Goal: Task Accomplishment & Management: Use online tool/utility

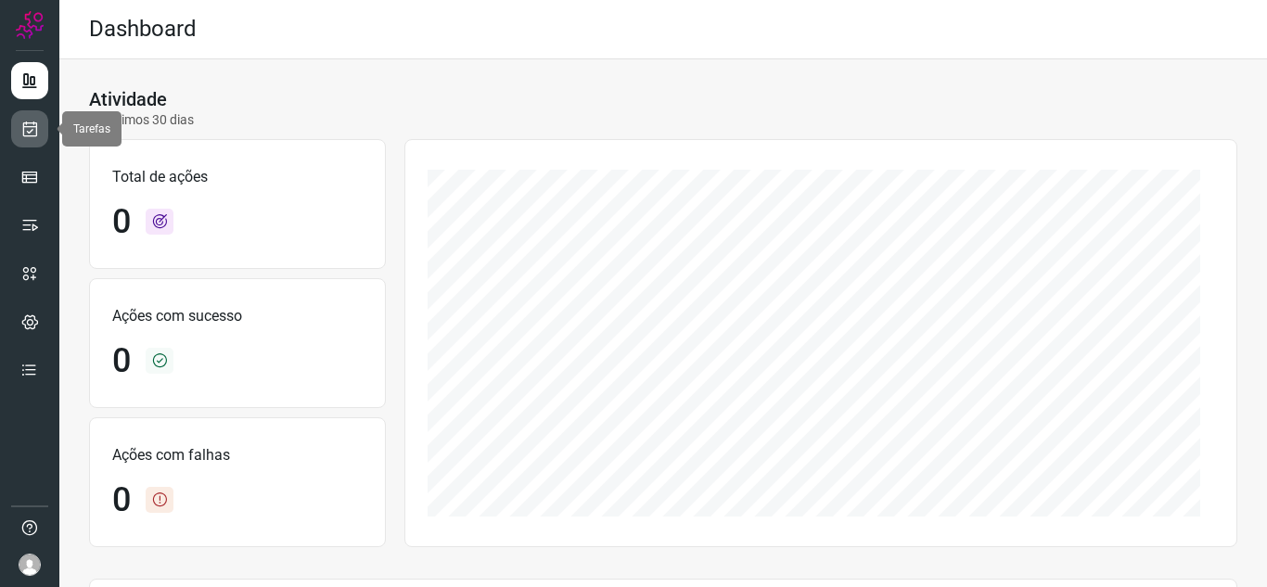
click at [33, 136] on icon at bounding box center [29, 129] width 19 height 19
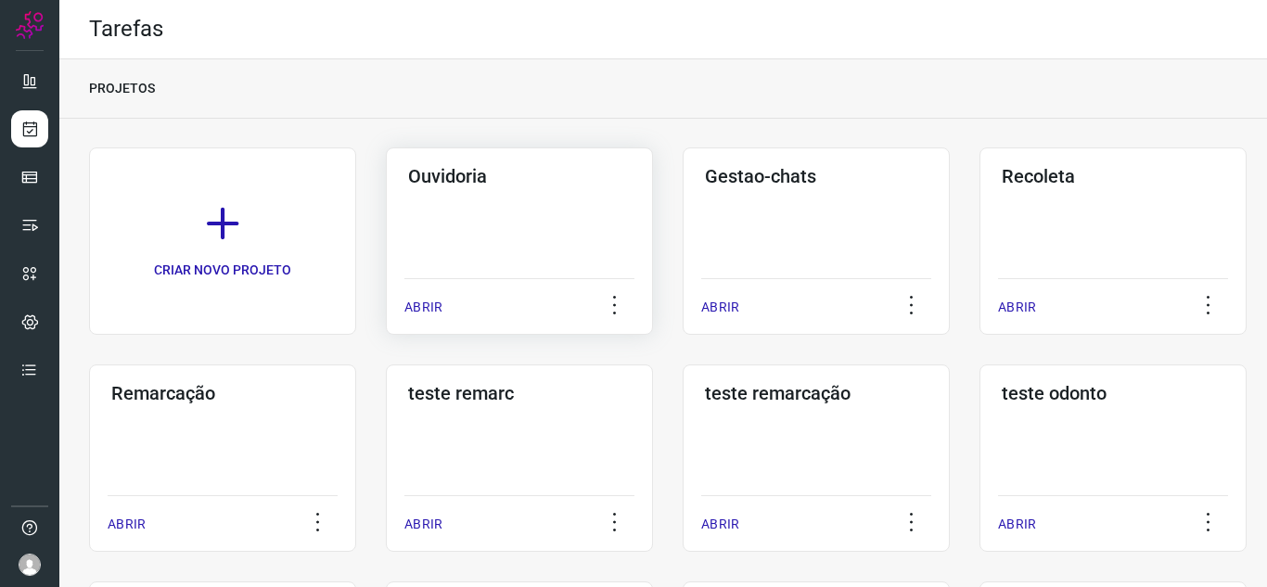
click at [424, 314] on p "ABRIR" at bounding box center [423, 307] width 38 height 19
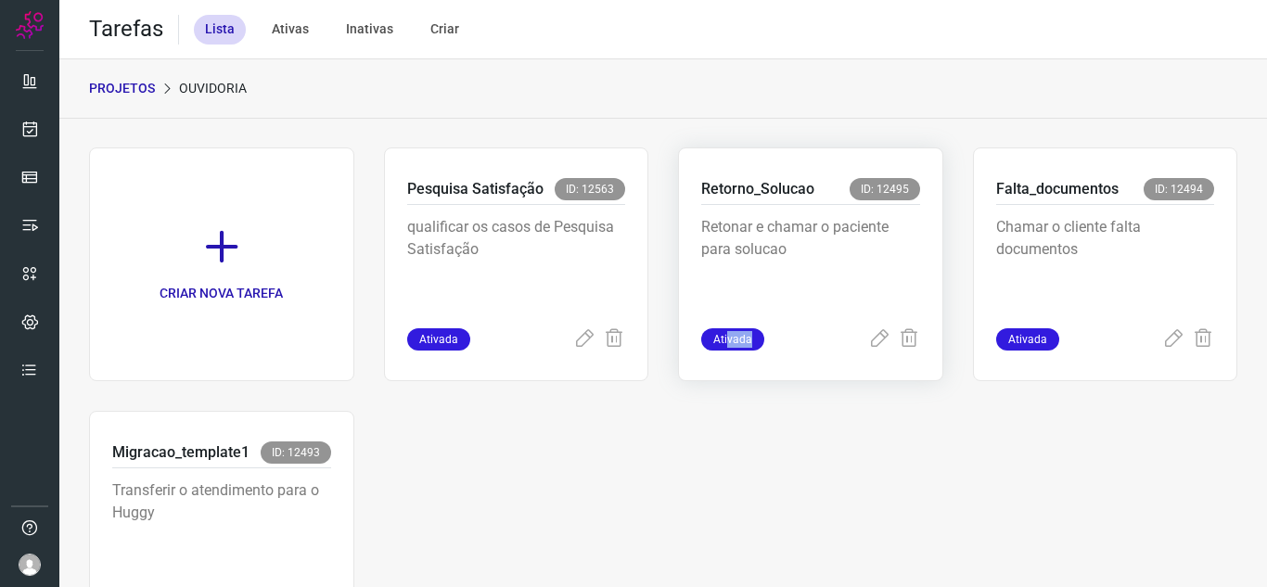
drag, startPoint x: 736, startPoint y: 341, endPoint x: 747, endPoint y: 332, distance: 13.8
click at [973, 332] on div "Retorno_Solucao ID: 12495 Retonar e chamar o paciente para solucao Ativada" at bounding box center [1105, 264] width 265 height 234
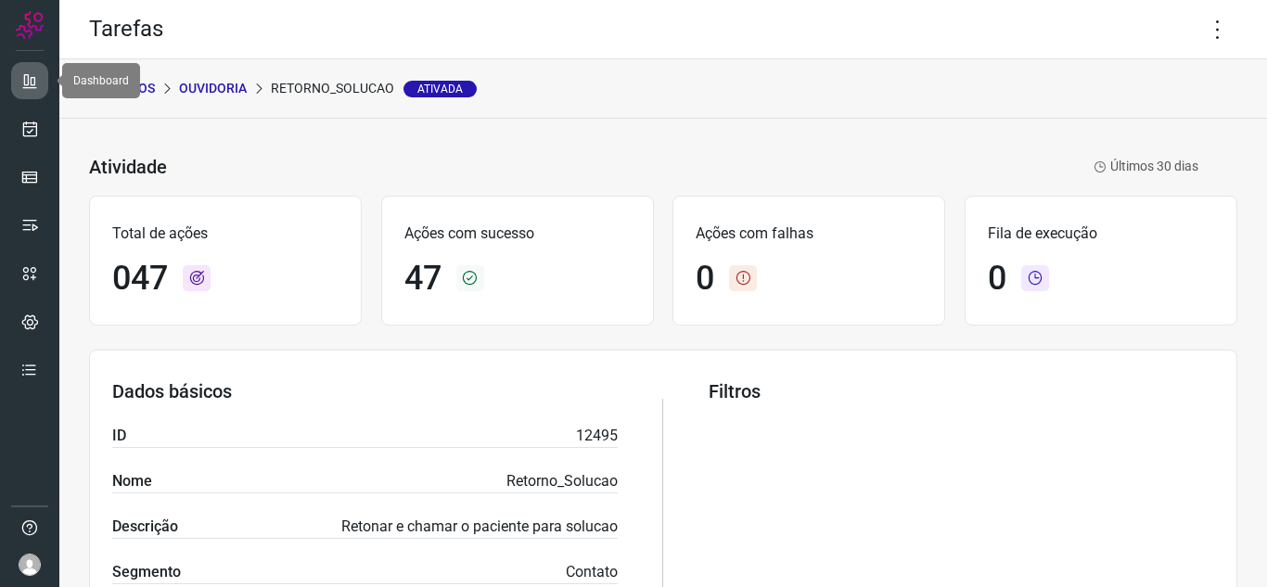
click at [39, 76] on link at bounding box center [29, 80] width 37 height 37
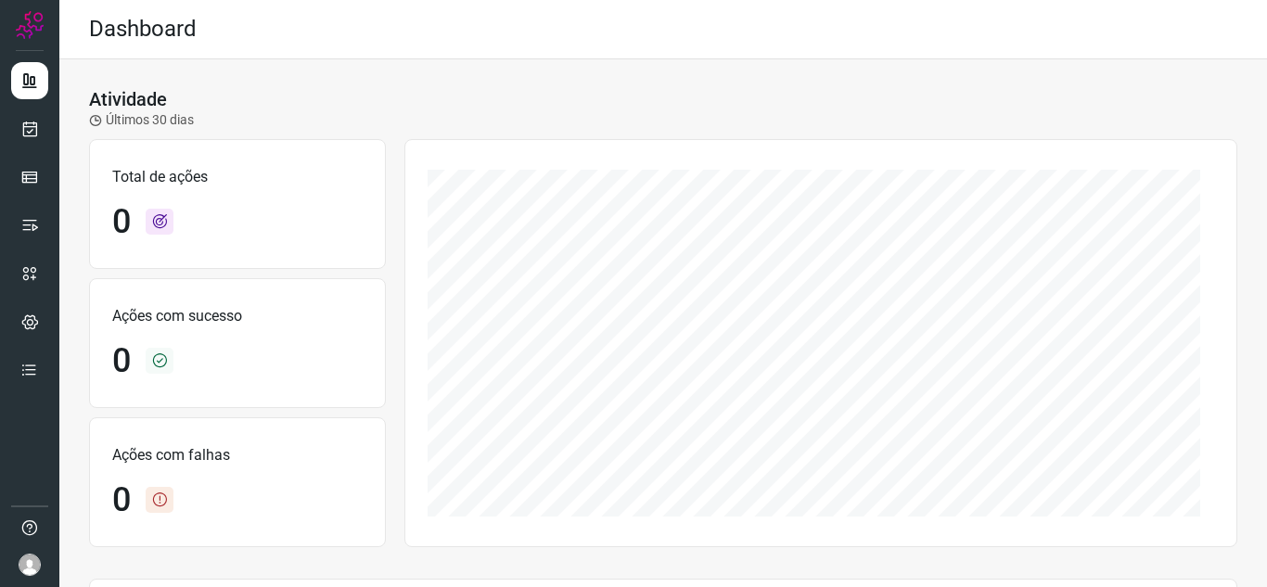
click at [36, 152] on ul at bounding box center [29, 231] width 37 height 338
click at [32, 144] on link at bounding box center [29, 128] width 37 height 37
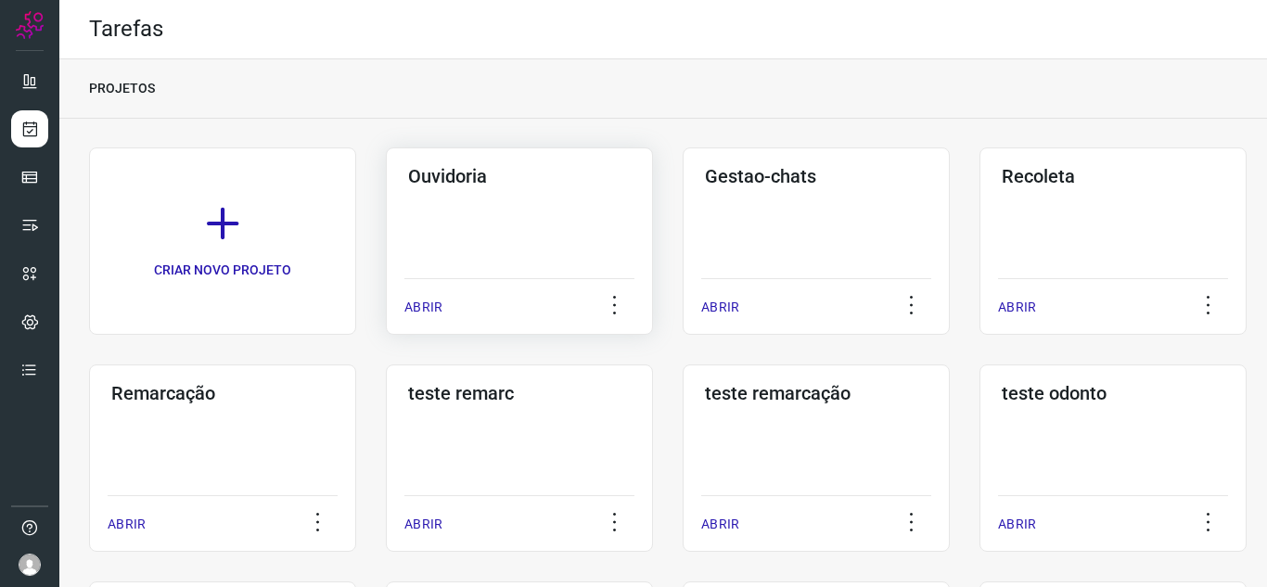
click at [437, 306] on p "ABRIR" at bounding box center [423, 307] width 38 height 19
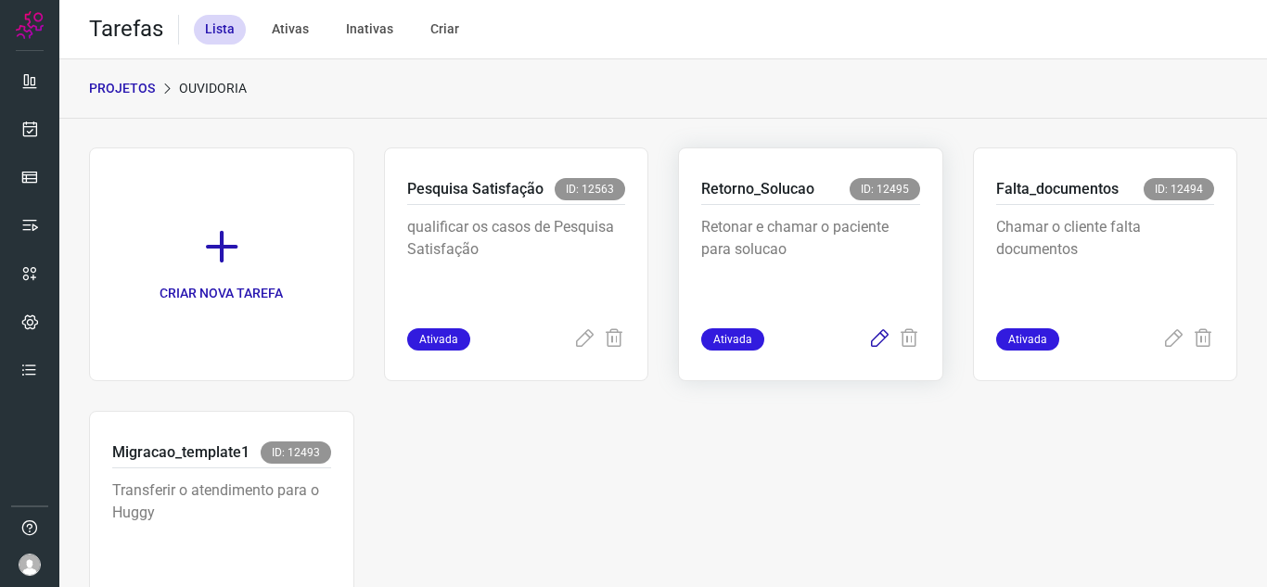
click at [868, 340] on icon at bounding box center [879, 339] width 22 height 22
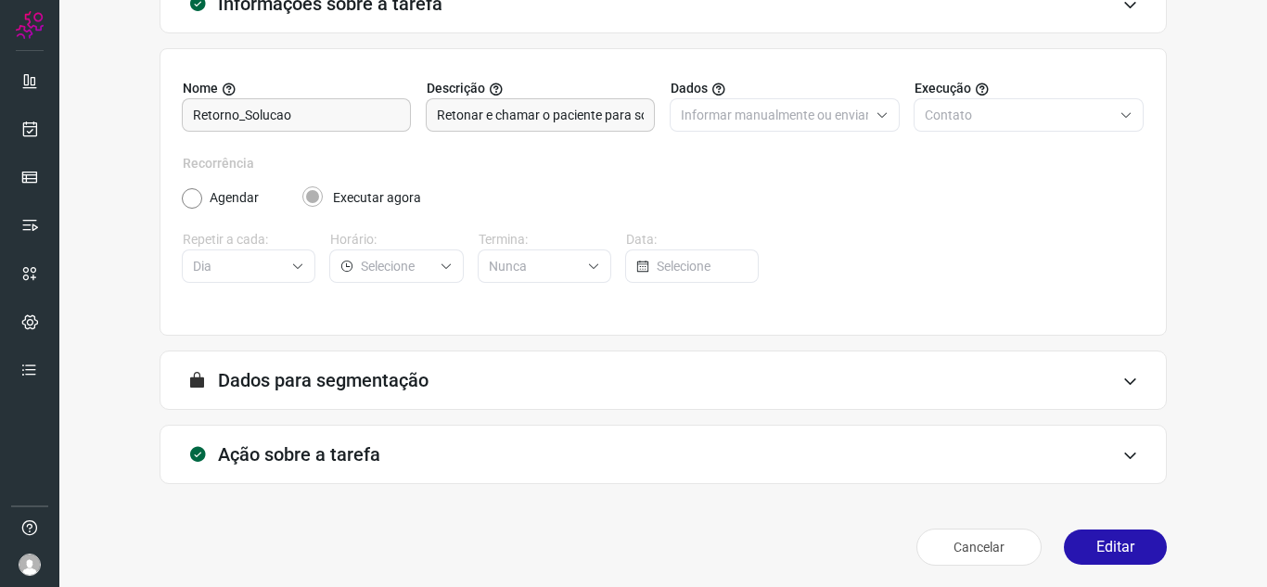
scroll to position [137, 0]
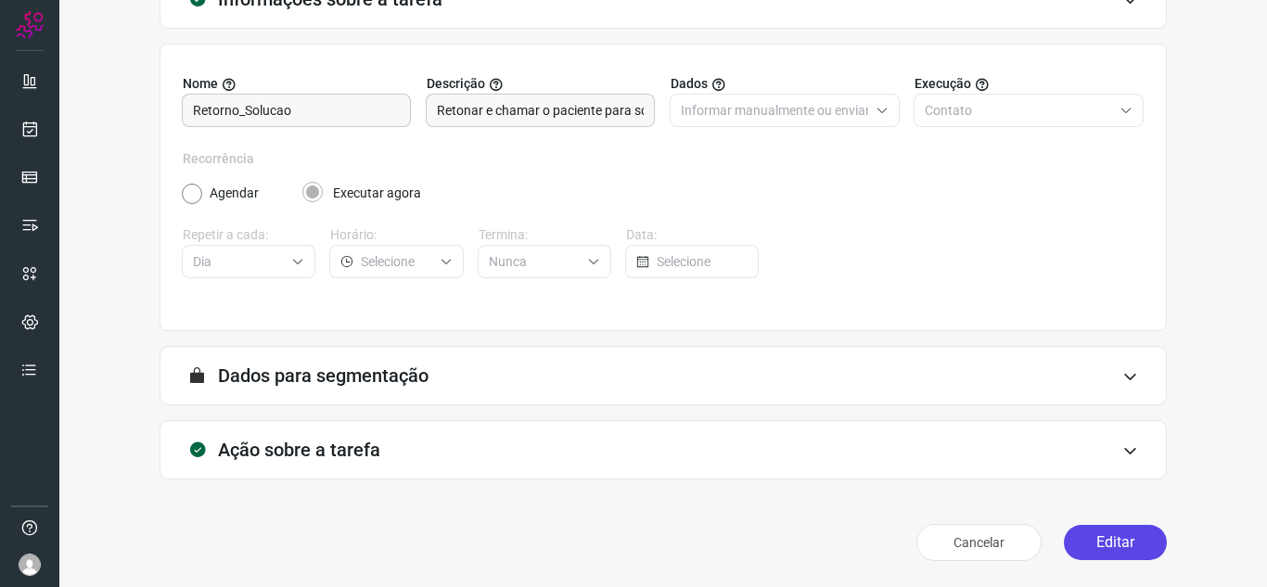
click at [1095, 544] on button "Editar" at bounding box center [1115, 542] width 103 height 35
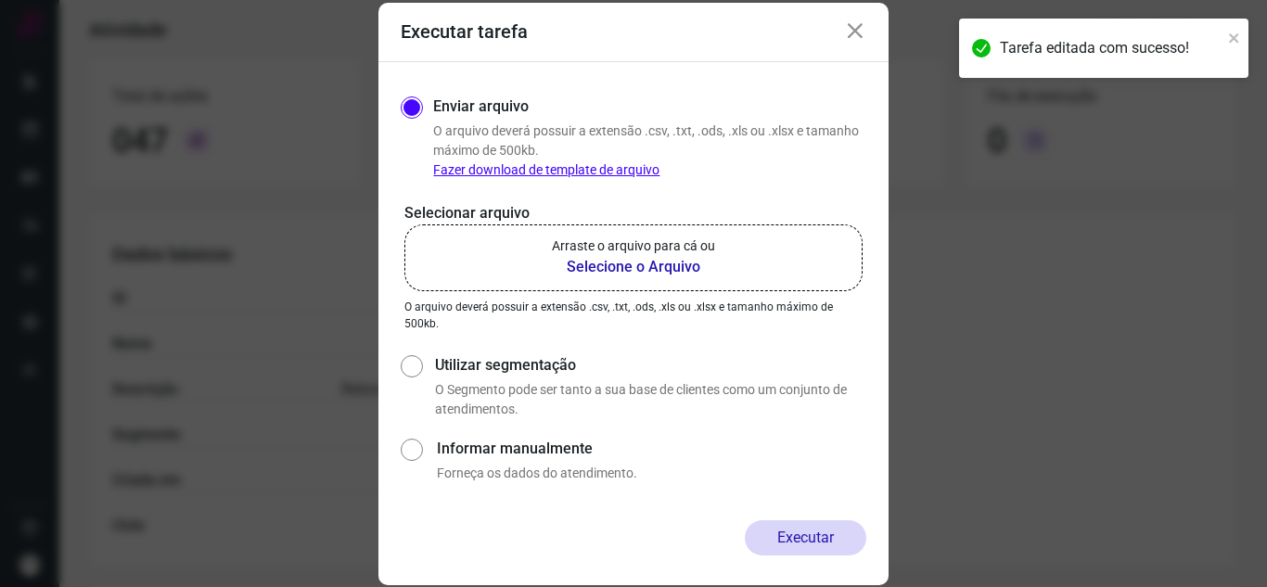
click at [647, 271] on b "Selecione o Arquivo" at bounding box center [633, 267] width 163 height 22
click at [0, 0] on input "Arraste o arquivo para cá ou Selecione o Arquivo" at bounding box center [0, 0] width 0 height 0
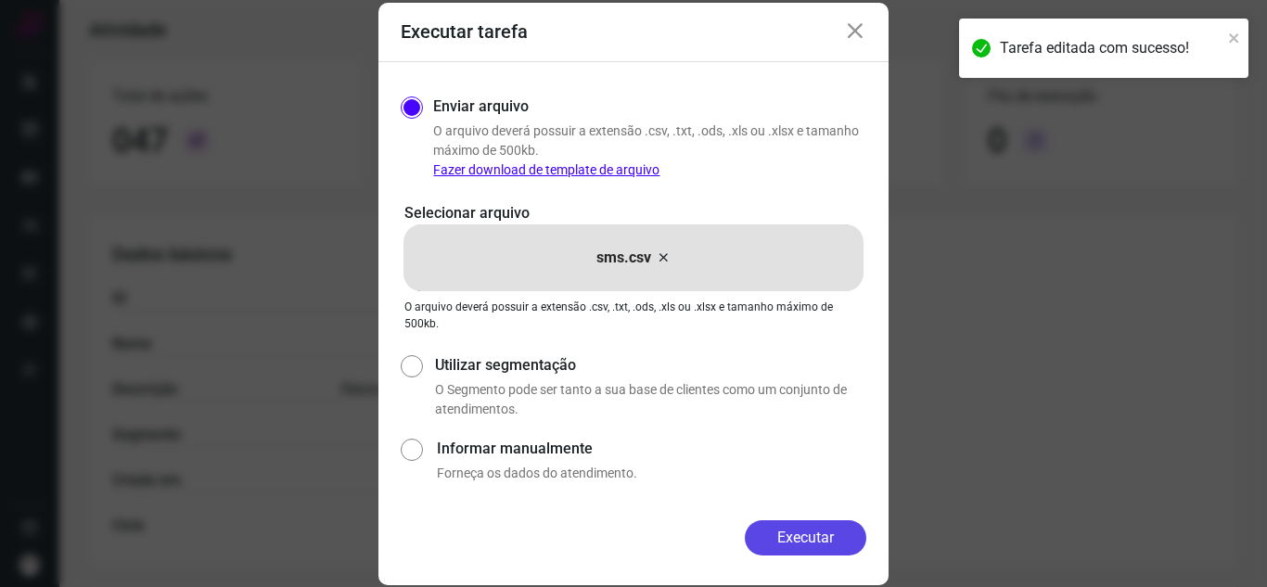
click at [814, 536] on button "Executar" at bounding box center [806, 537] width 122 height 35
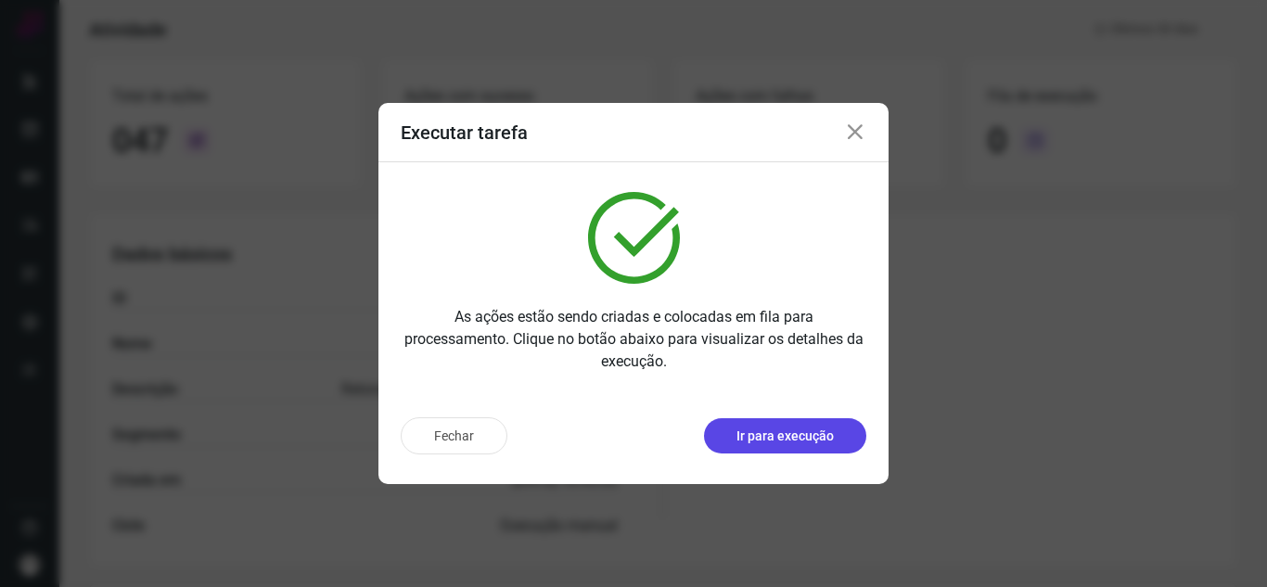
click at [790, 442] on p "Ir para execução" at bounding box center [784, 436] width 97 height 19
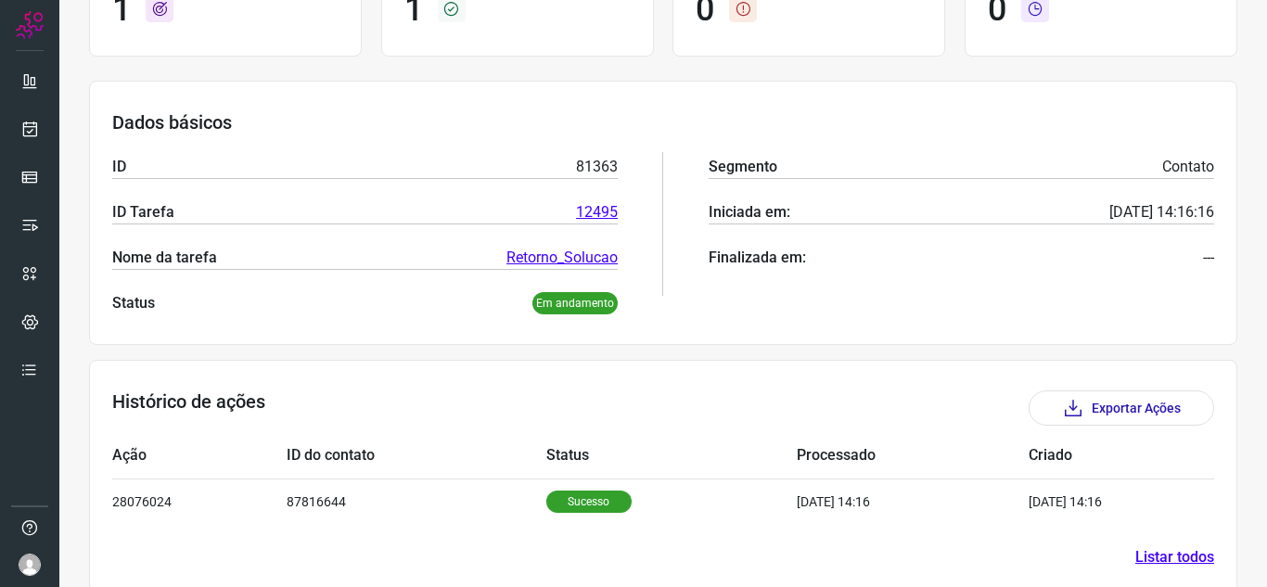
scroll to position [224, 0]
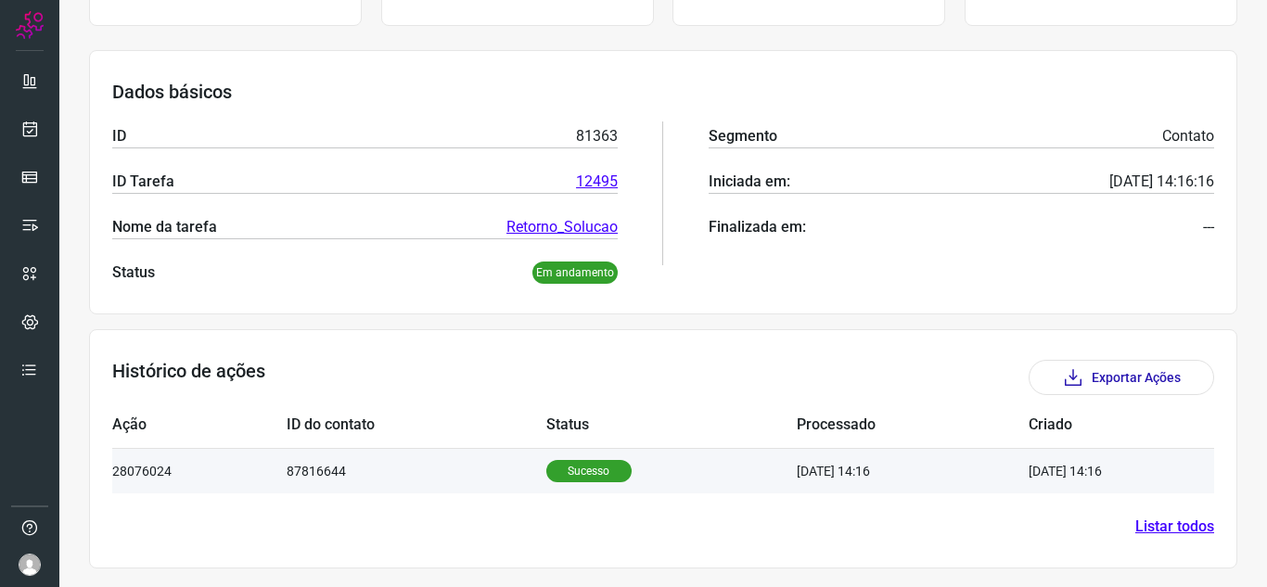
click at [608, 475] on p "Sucesso" at bounding box center [588, 471] width 85 height 22
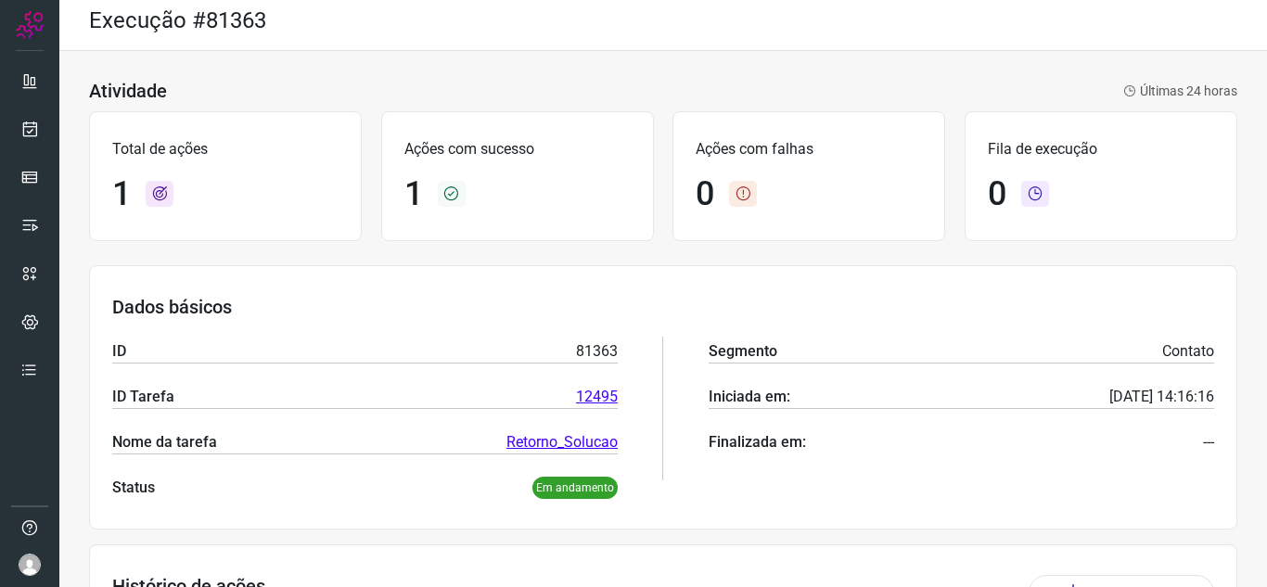
scroll to position [0, 0]
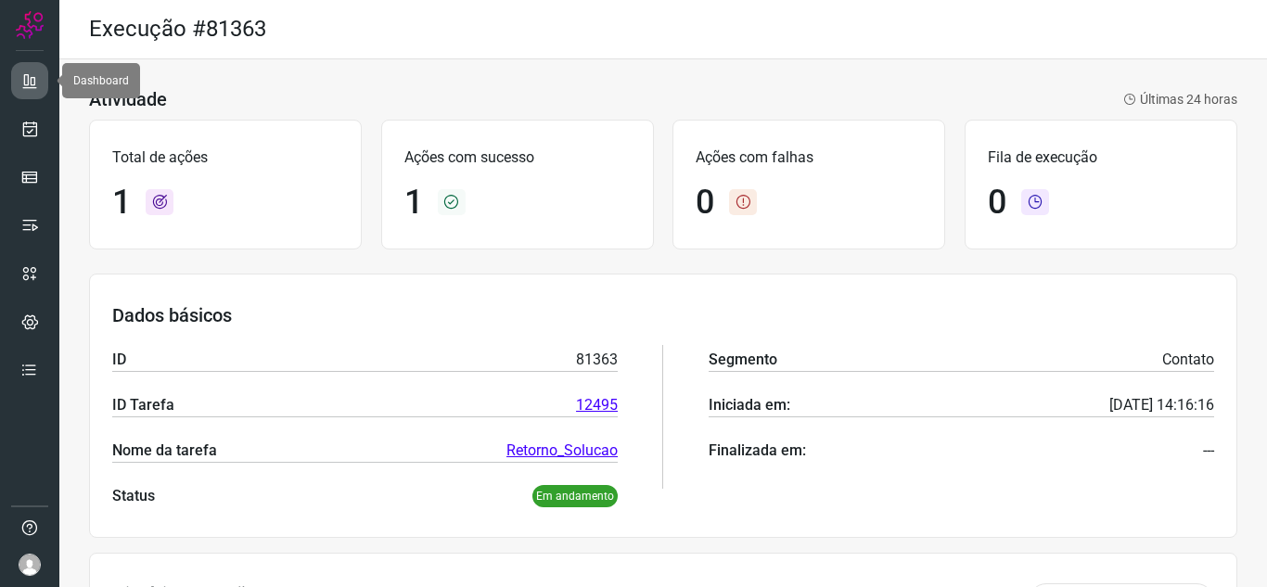
click at [36, 91] on link at bounding box center [29, 80] width 37 height 37
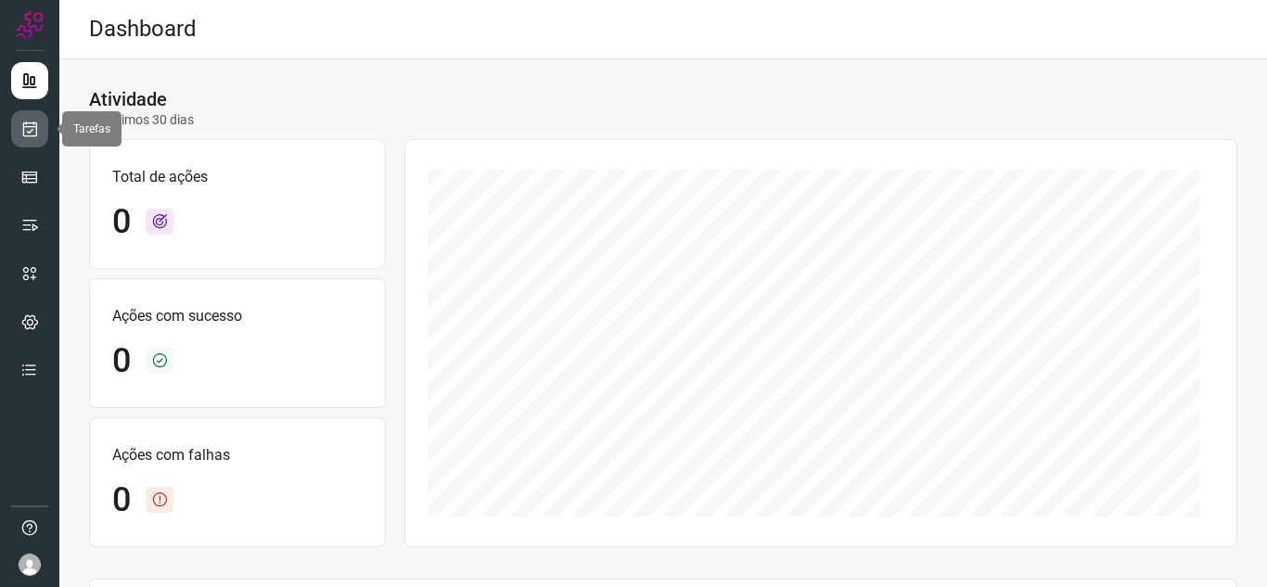
click at [31, 131] on icon at bounding box center [29, 129] width 19 height 19
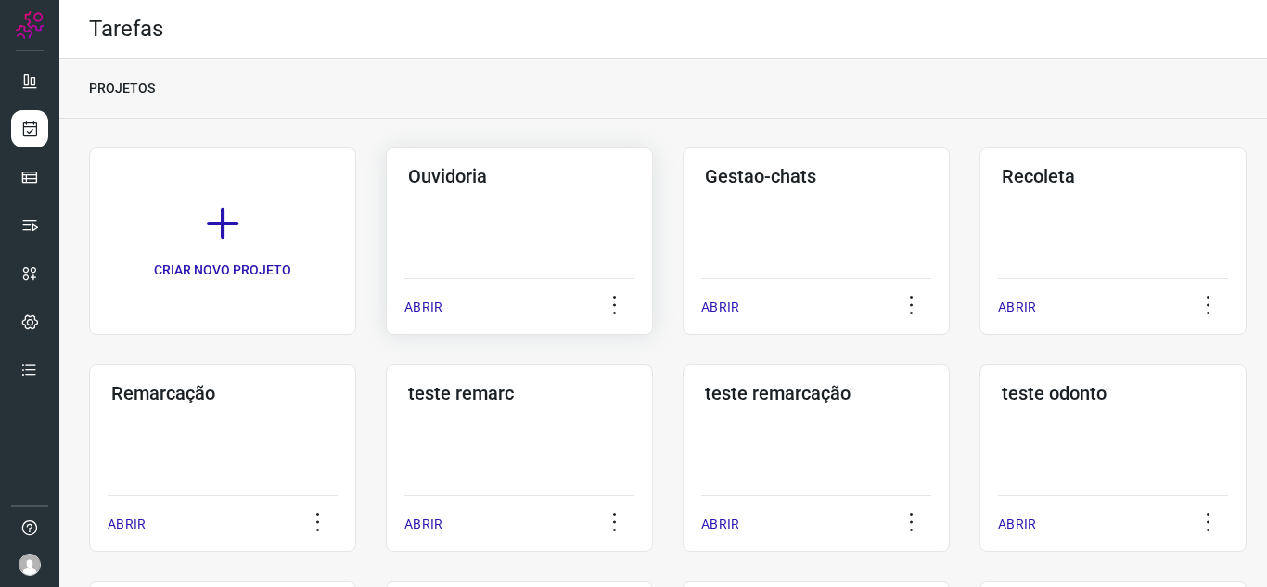
click at [413, 307] on p "ABRIR" at bounding box center [423, 307] width 38 height 19
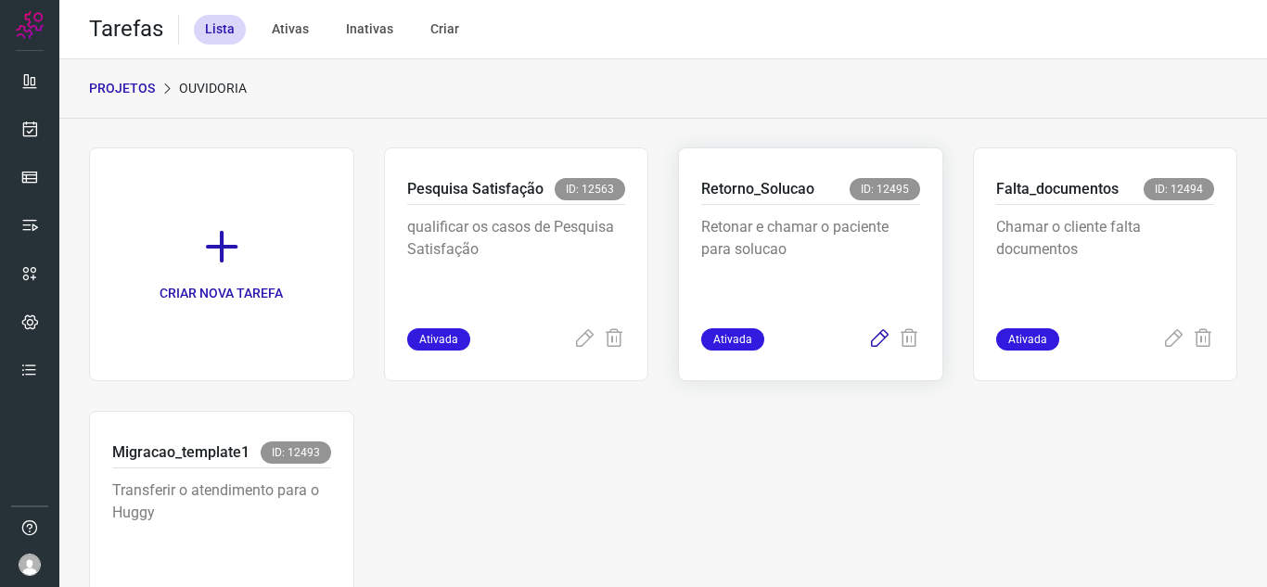
click at [868, 341] on icon at bounding box center [879, 339] width 22 height 22
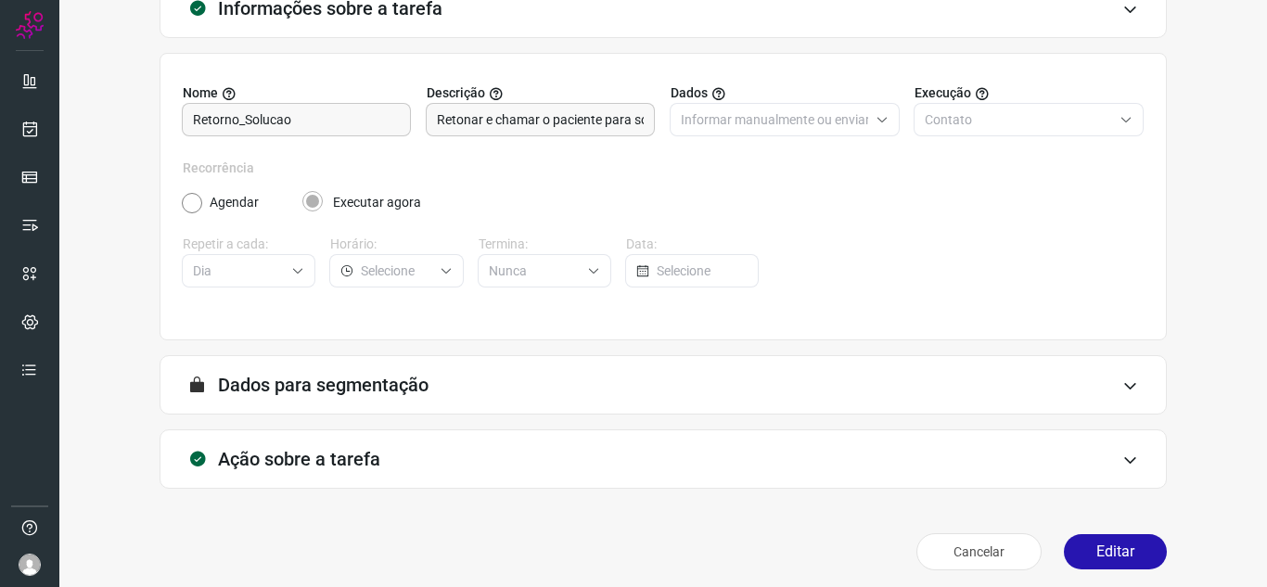
scroll to position [137, 0]
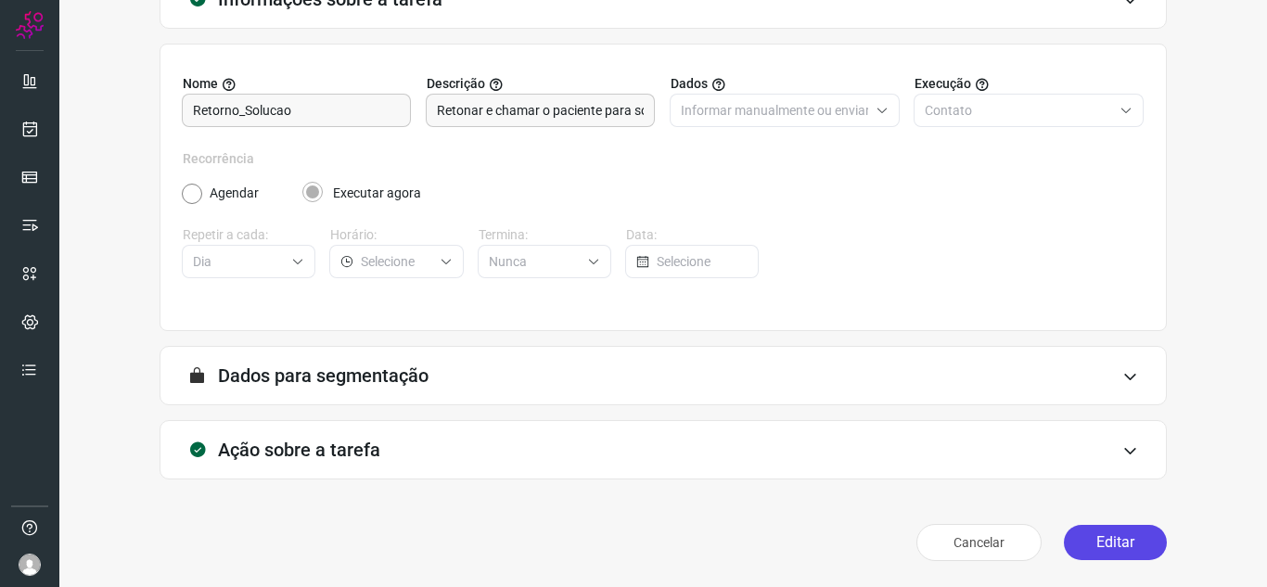
click at [1105, 539] on button "Editar" at bounding box center [1115, 542] width 103 height 35
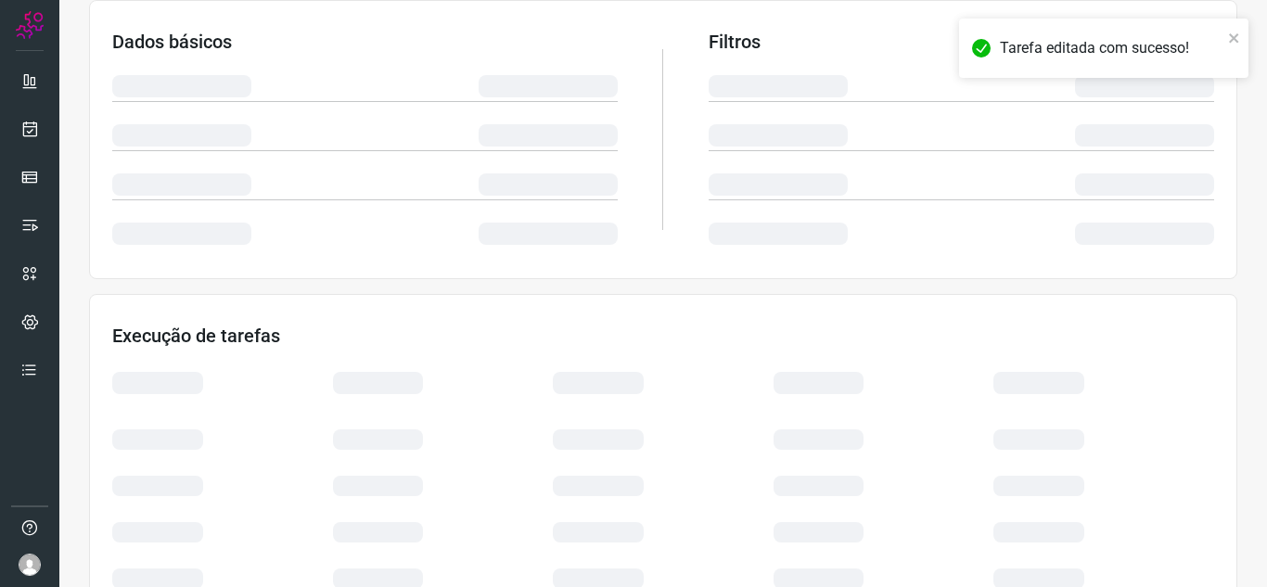
scroll to position [404, 0]
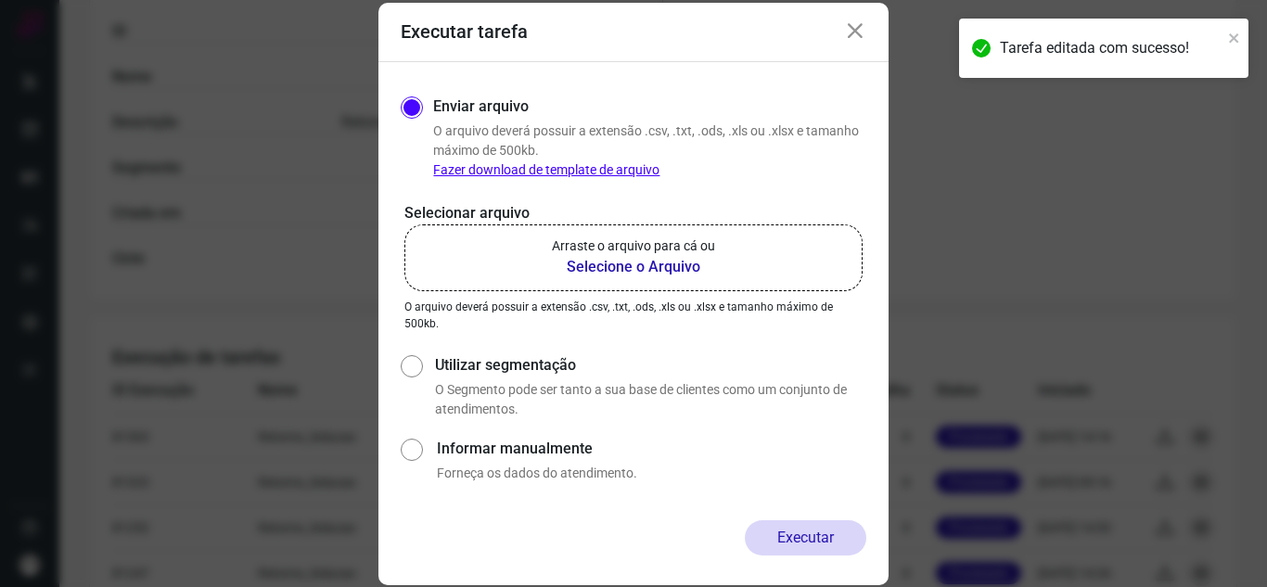
click at [654, 269] on b "Selecione o Arquivo" at bounding box center [633, 267] width 163 height 22
click at [0, 0] on input "Arraste o arquivo para cá ou Selecione o Arquivo" at bounding box center [0, 0] width 0 height 0
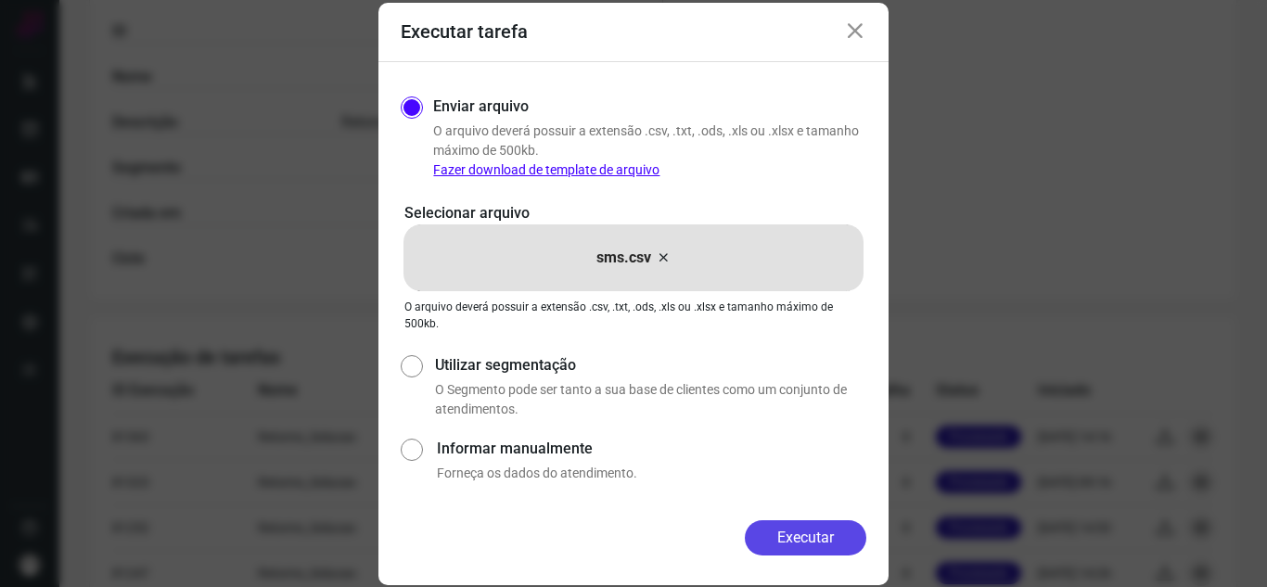
click at [813, 542] on button "Executar" at bounding box center [806, 537] width 122 height 35
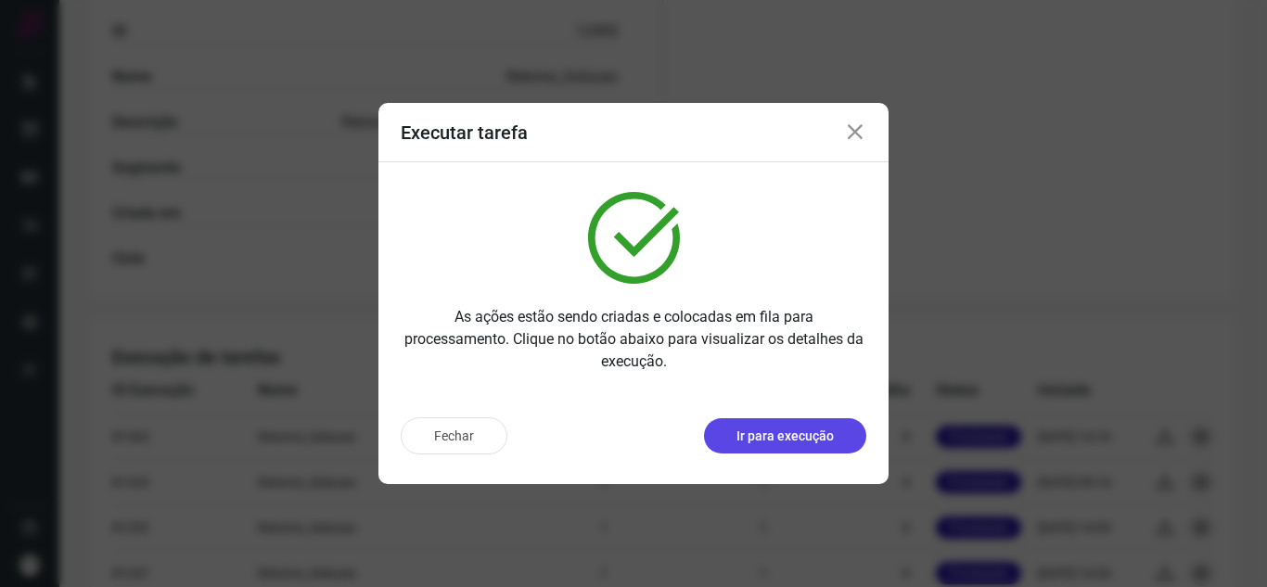
click at [809, 430] on p "Ir para execução" at bounding box center [784, 436] width 97 height 19
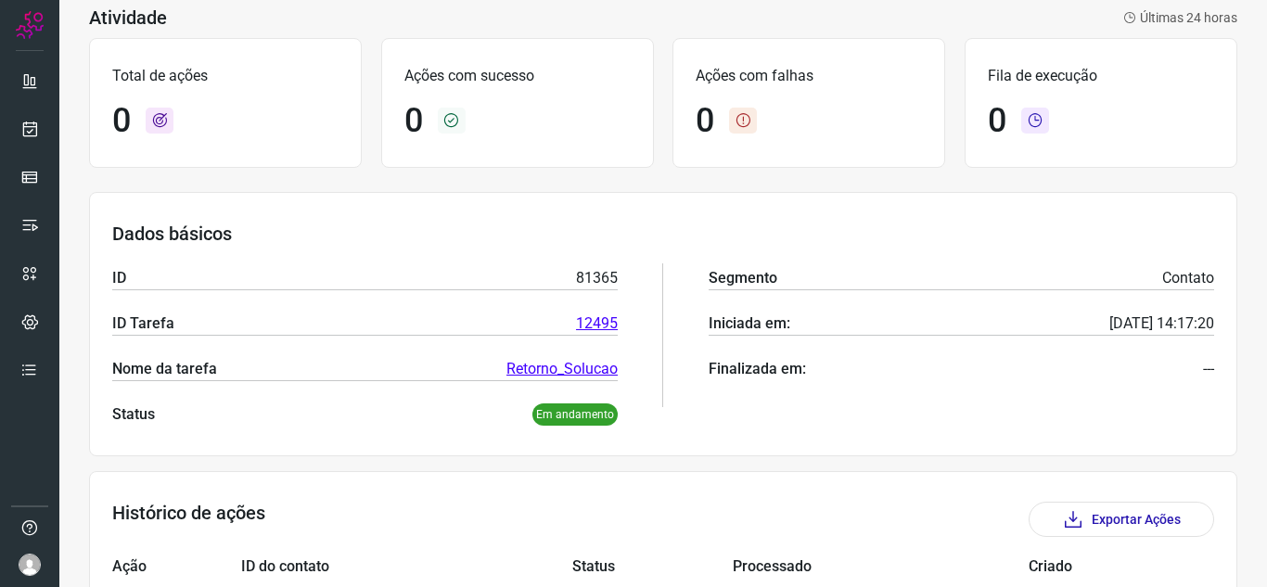
scroll to position [325, 0]
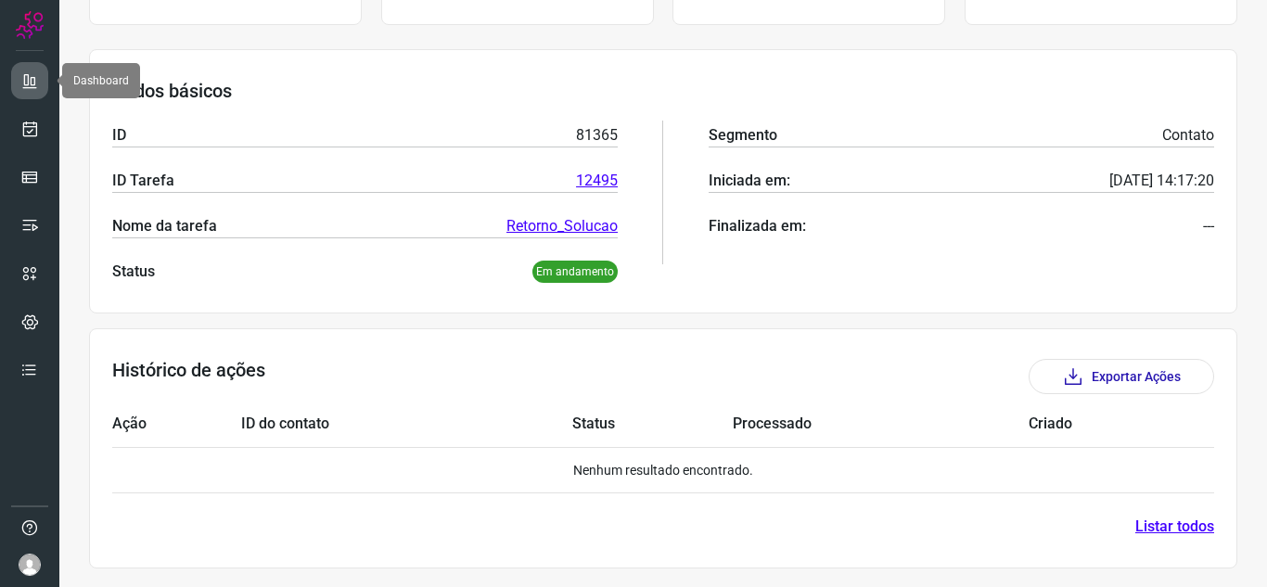
click at [29, 75] on icon at bounding box center [29, 80] width 19 height 19
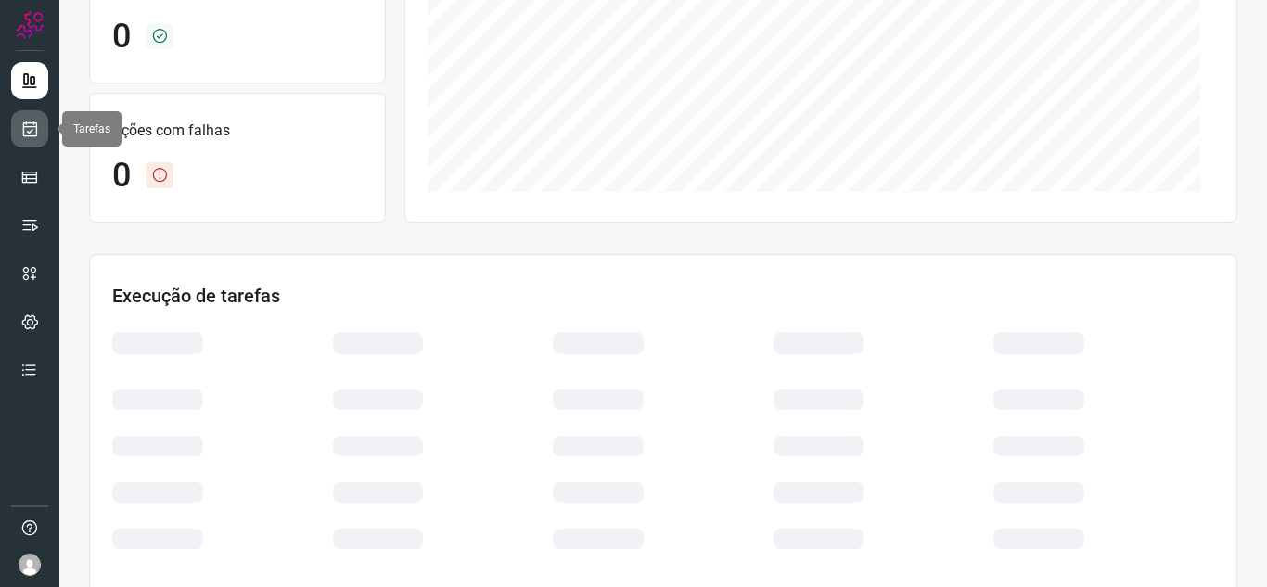
drag, startPoint x: 29, startPoint y: 129, endPoint x: 37, endPoint y: 118, distance: 13.9
click at [29, 130] on icon at bounding box center [29, 129] width 19 height 19
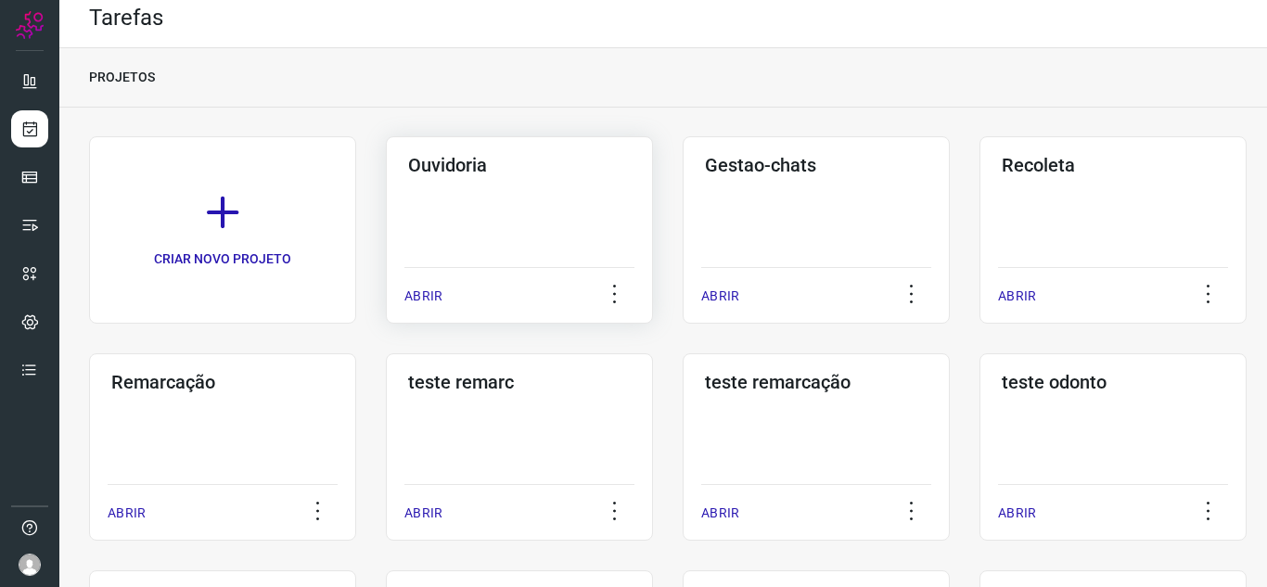
click at [433, 295] on p "ABRIR" at bounding box center [423, 296] width 38 height 19
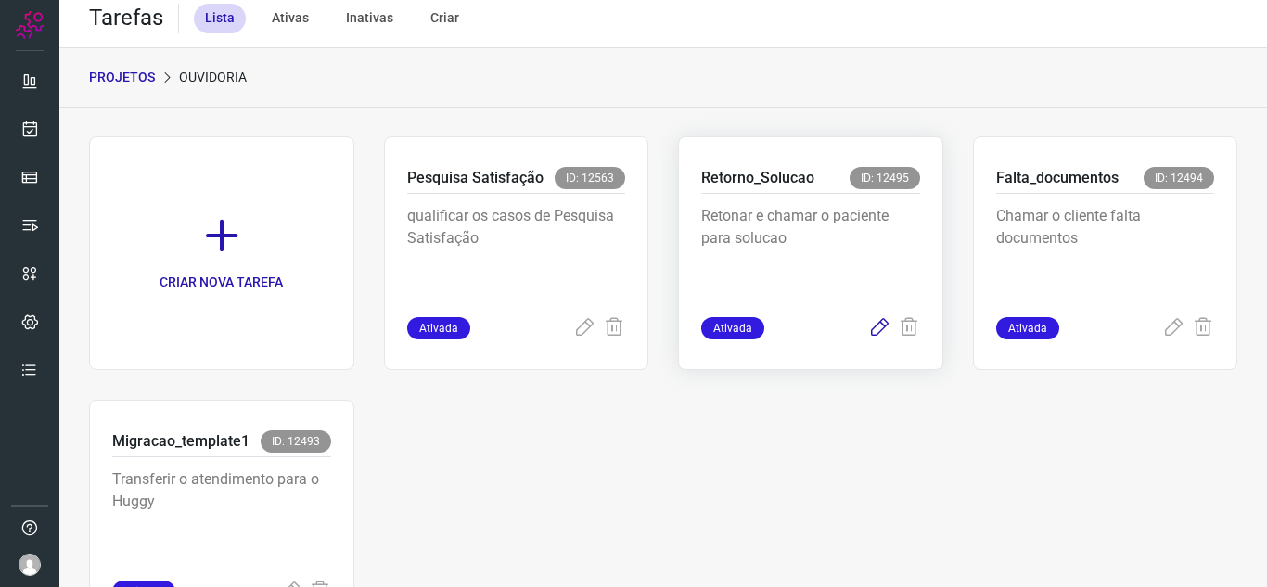
click at [857, 331] on div "Ativada" at bounding box center [810, 328] width 219 height 22
click at [868, 328] on icon at bounding box center [879, 328] width 22 height 22
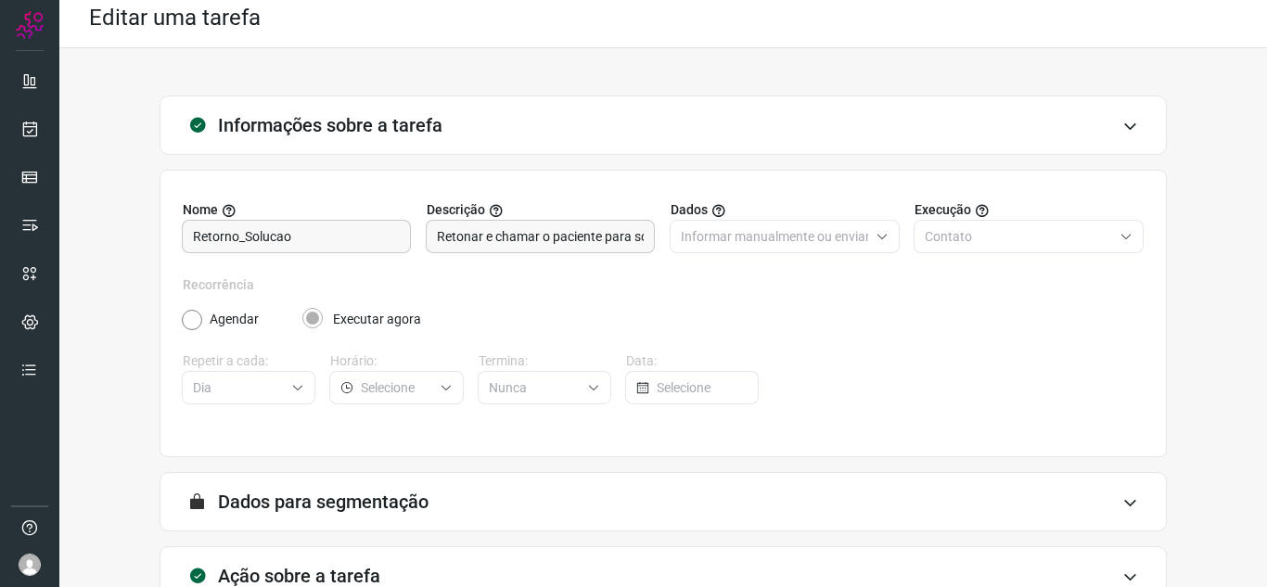
scroll to position [137, 0]
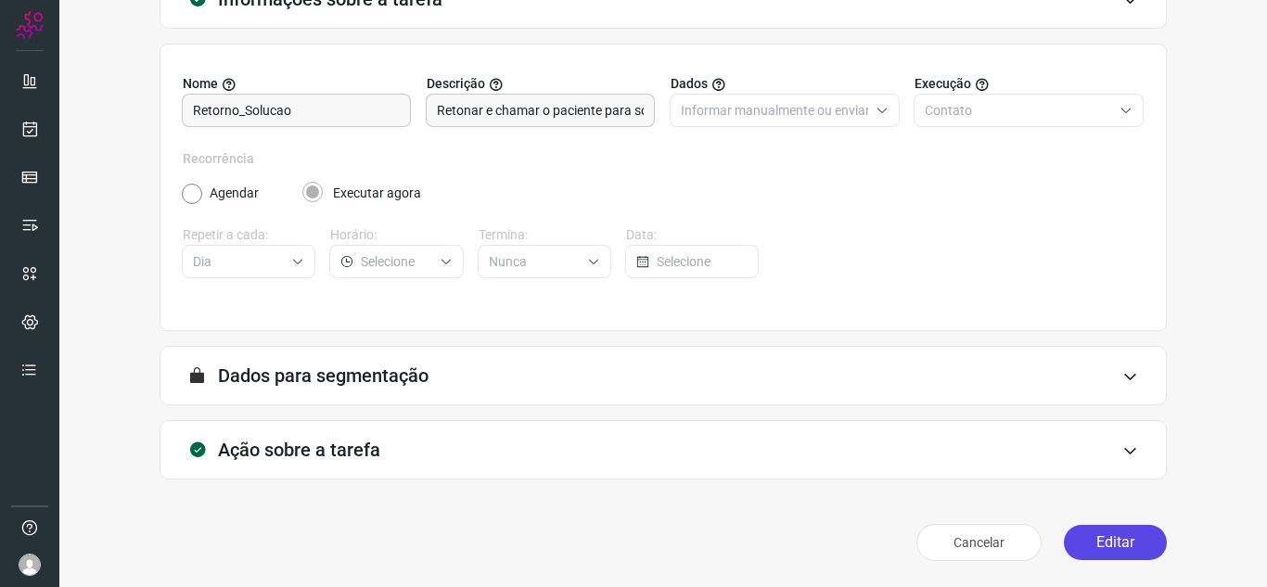
click at [1076, 537] on button "Editar" at bounding box center [1115, 542] width 103 height 35
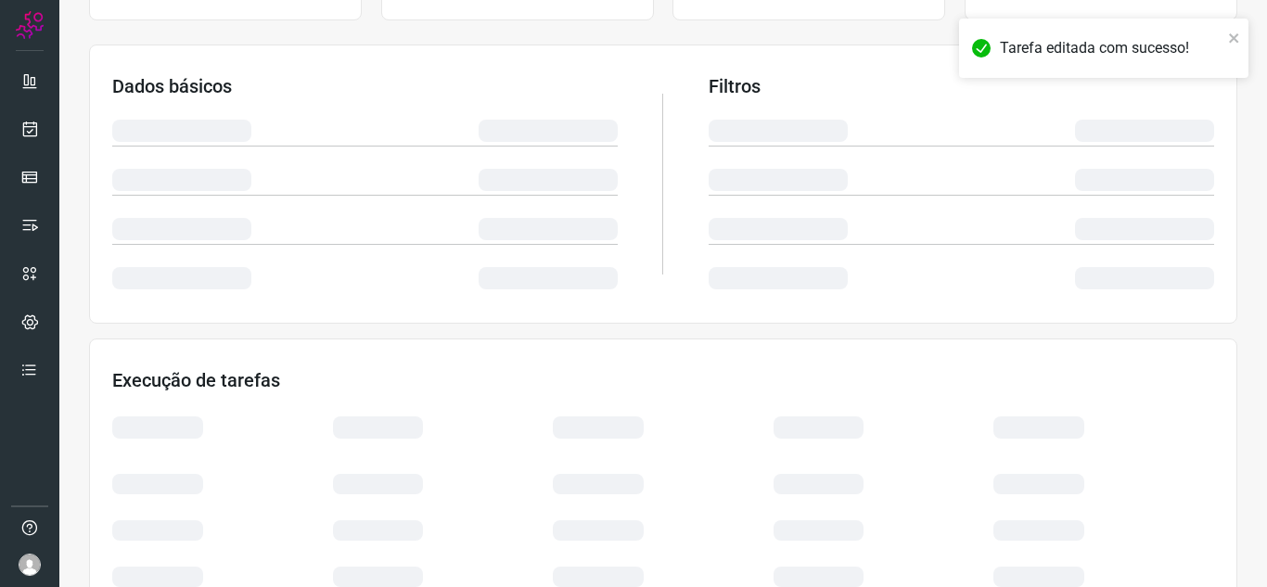
scroll to position [323, 0]
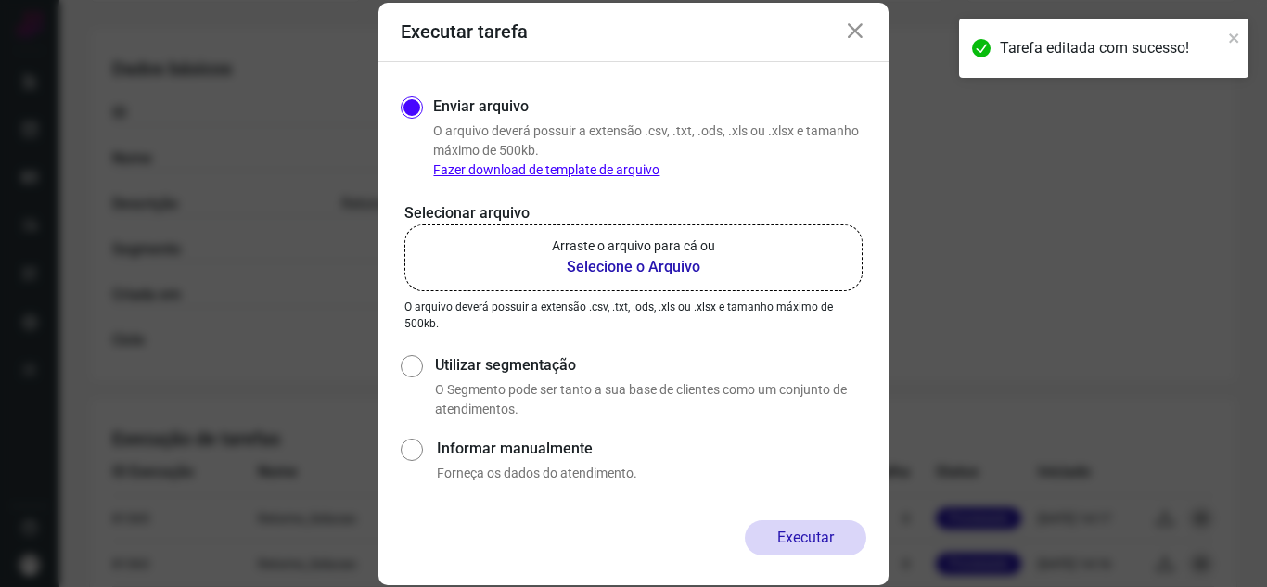
click at [654, 267] on b "Selecione o Arquivo" at bounding box center [633, 267] width 163 height 22
click at [0, 0] on input "Arraste o arquivo para cá ou Selecione o Arquivo" at bounding box center [0, 0] width 0 height 0
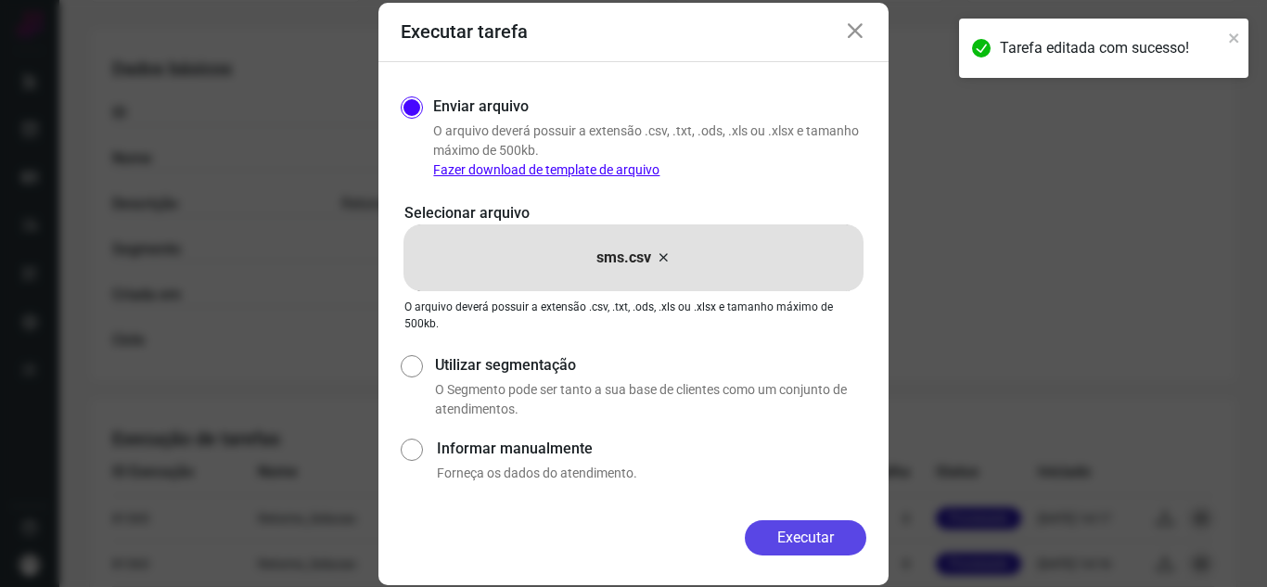
click at [793, 534] on button "Executar" at bounding box center [806, 537] width 122 height 35
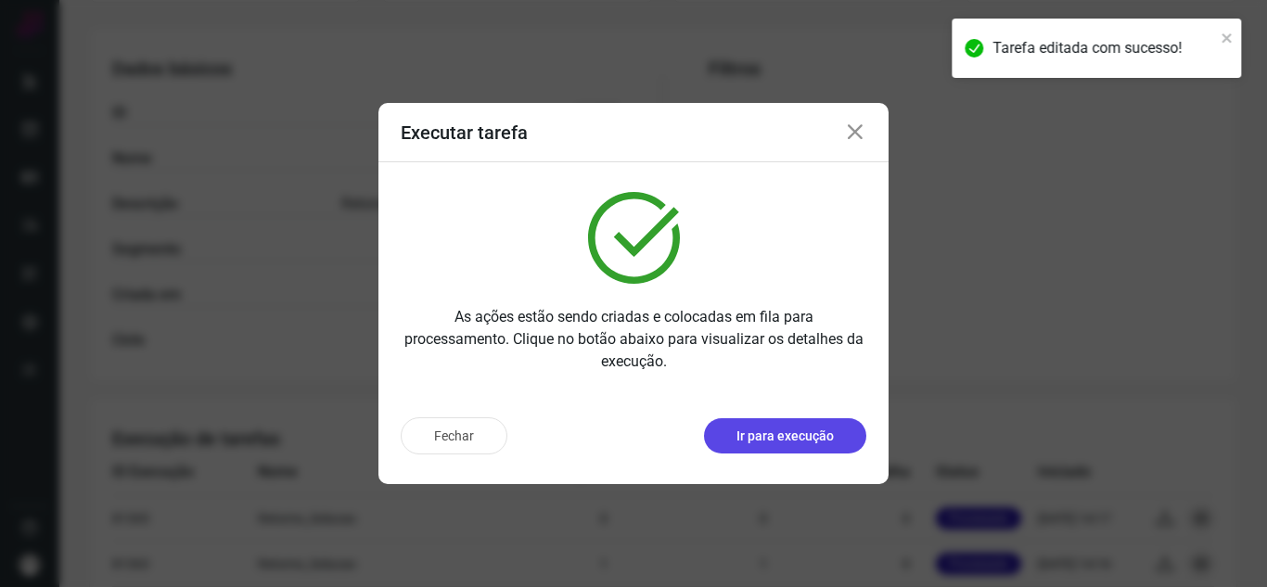
click at [786, 436] on button "Ir para execução" at bounding box center [785, 435] width 162 height 35
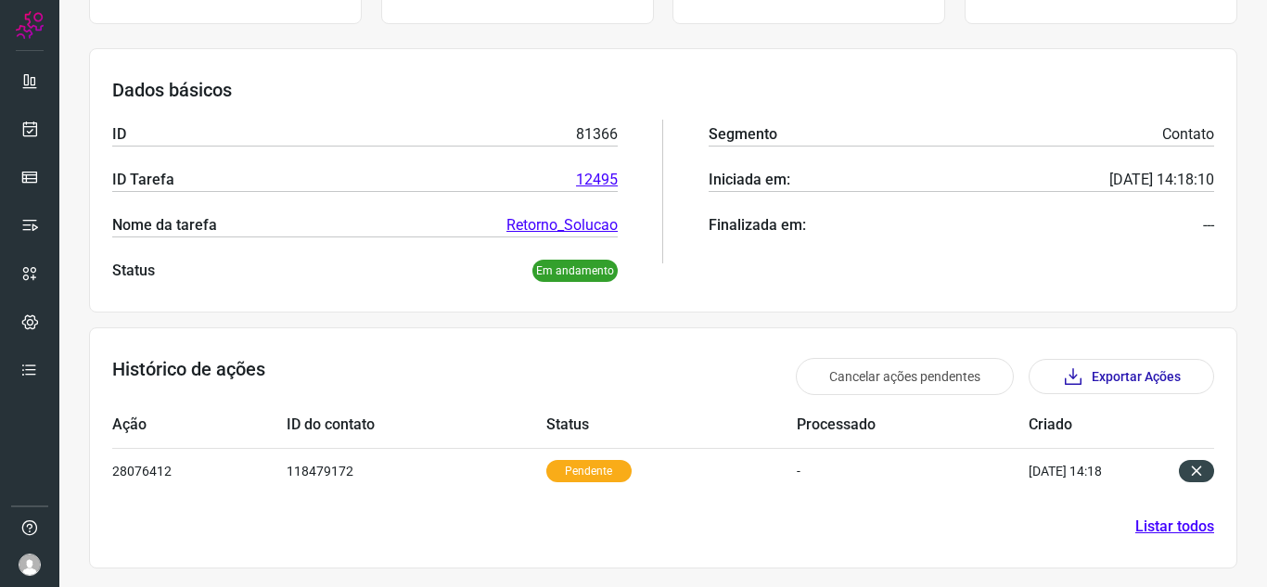
scroll to position [225, 0]
click at [686, 447] on td "Status" at bounding box center [671, 425] width 251 height 45
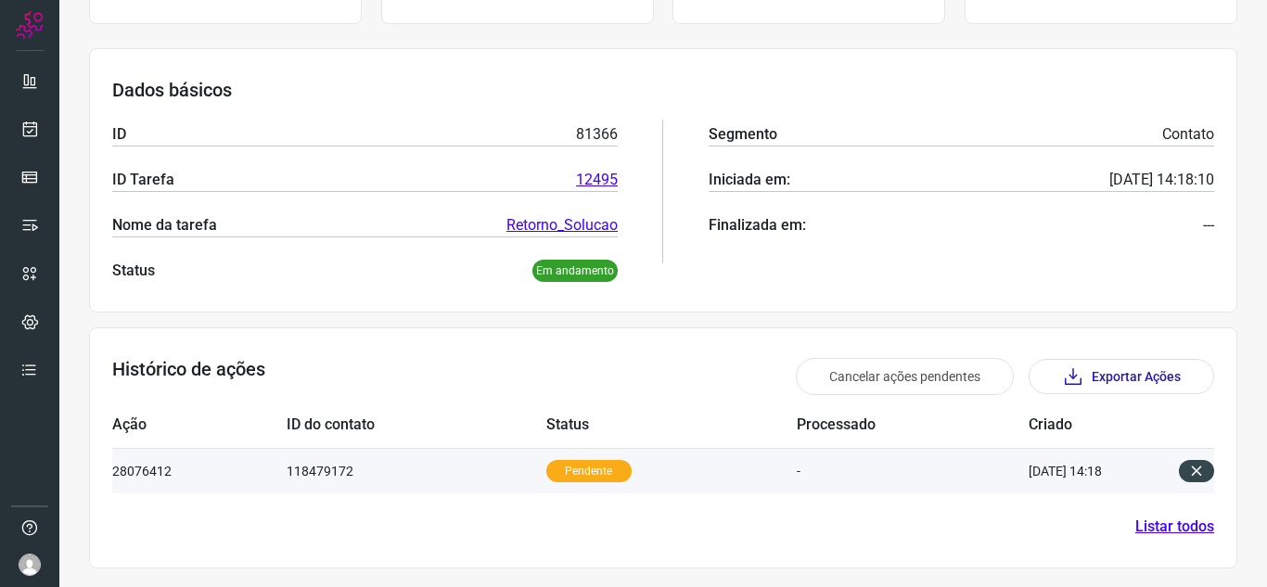
click at [662, 476] on td "Pendente" at bounding box center [671, 470] width 251 height 45
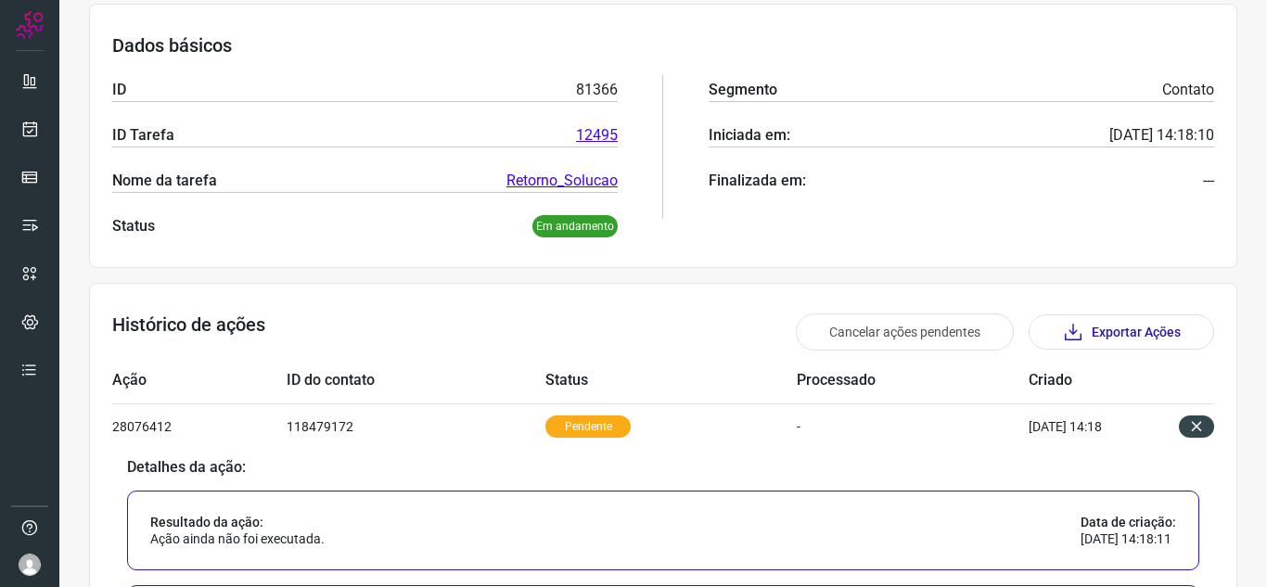
scroll to position [675, 0]
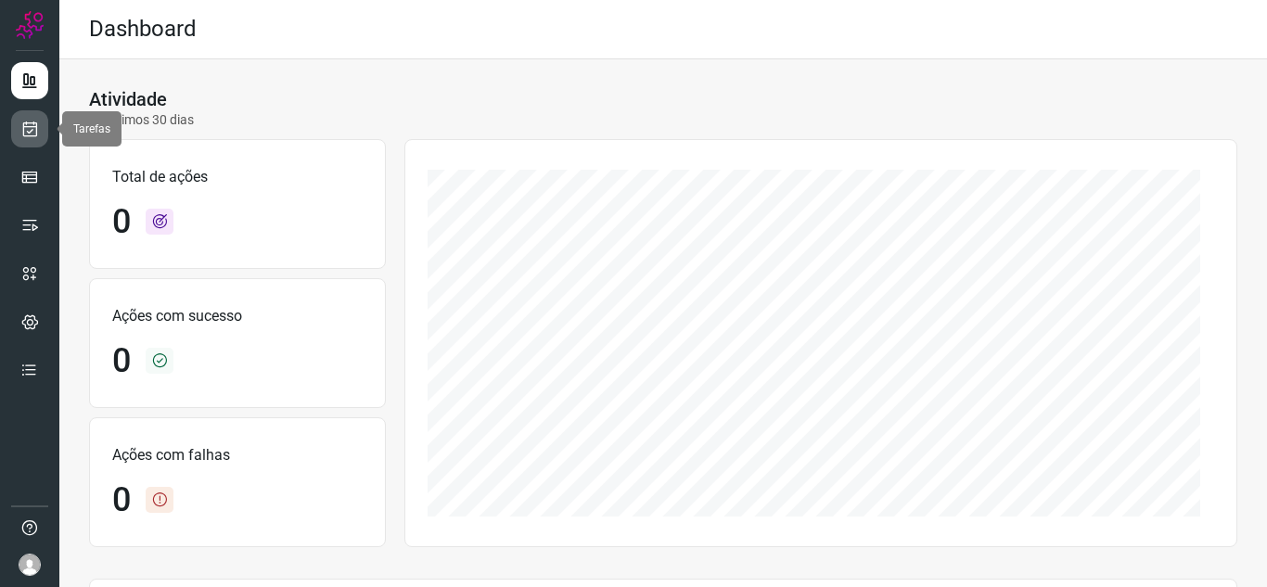
click at [28, 126] on icon at bounding box center [29, 129] width 19 height 19
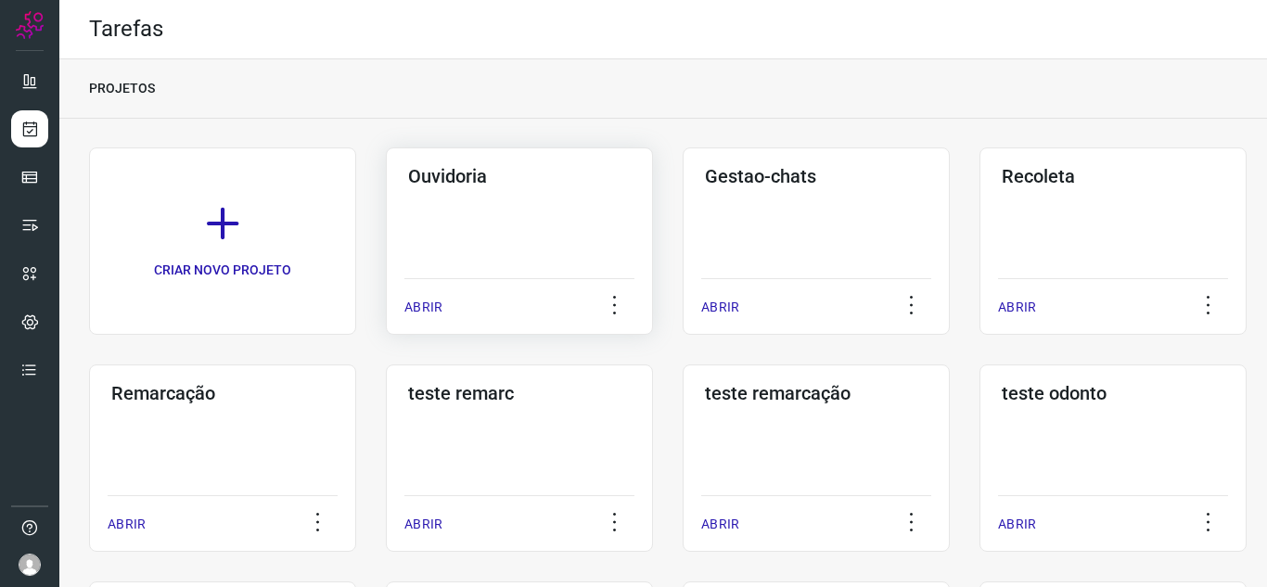
click at [429, 311] on p "ABRIR" at bounding box center [423, 307] width 38 height 19
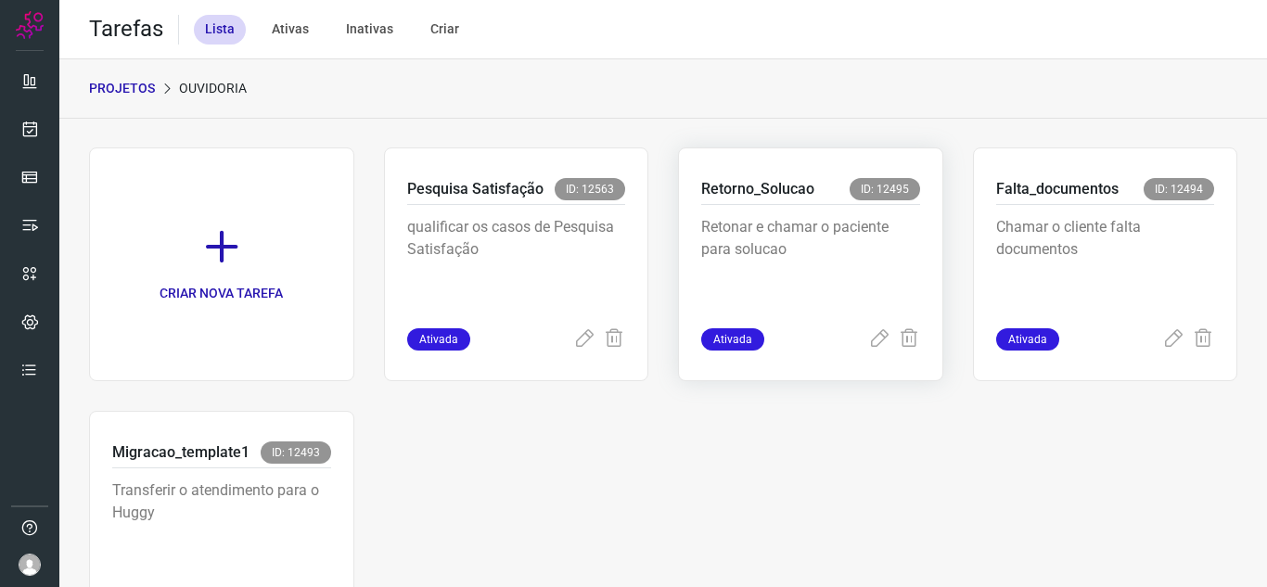
click at [973, 352] on div "Retorno_Solucao ID: 12495 Retonar e chamar o paciente para solucao Ativada" at bounding box center [1105, 264] width 265 height 234
click at [871, 344] on icon at bounding box center [879, 339] width 22 height 22
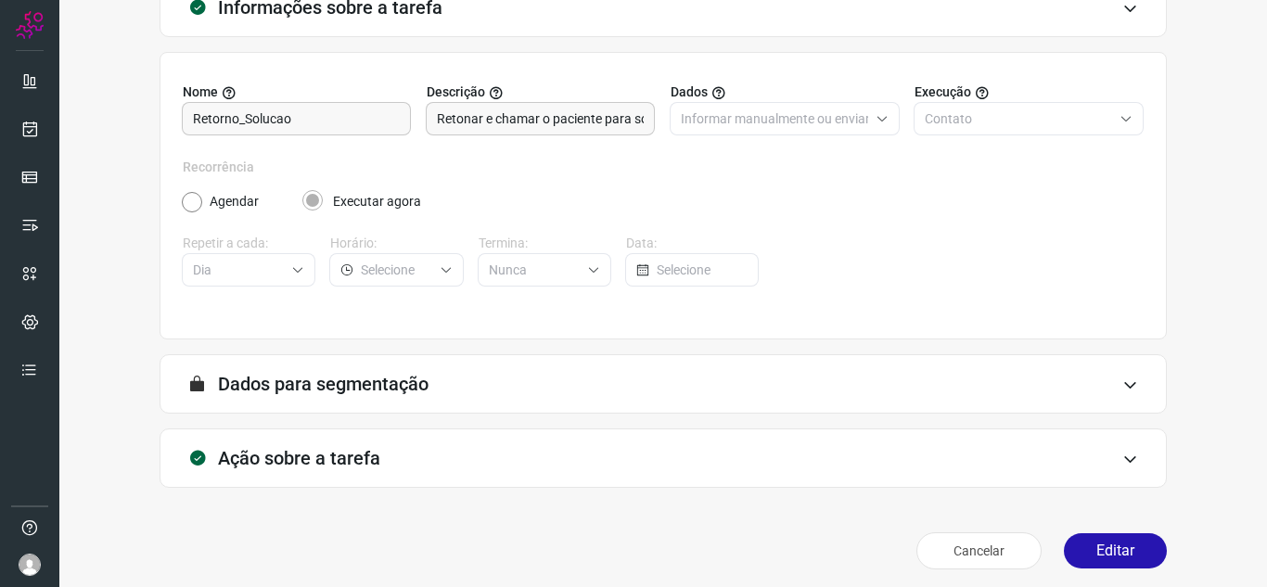
scroll to position [137, 0]
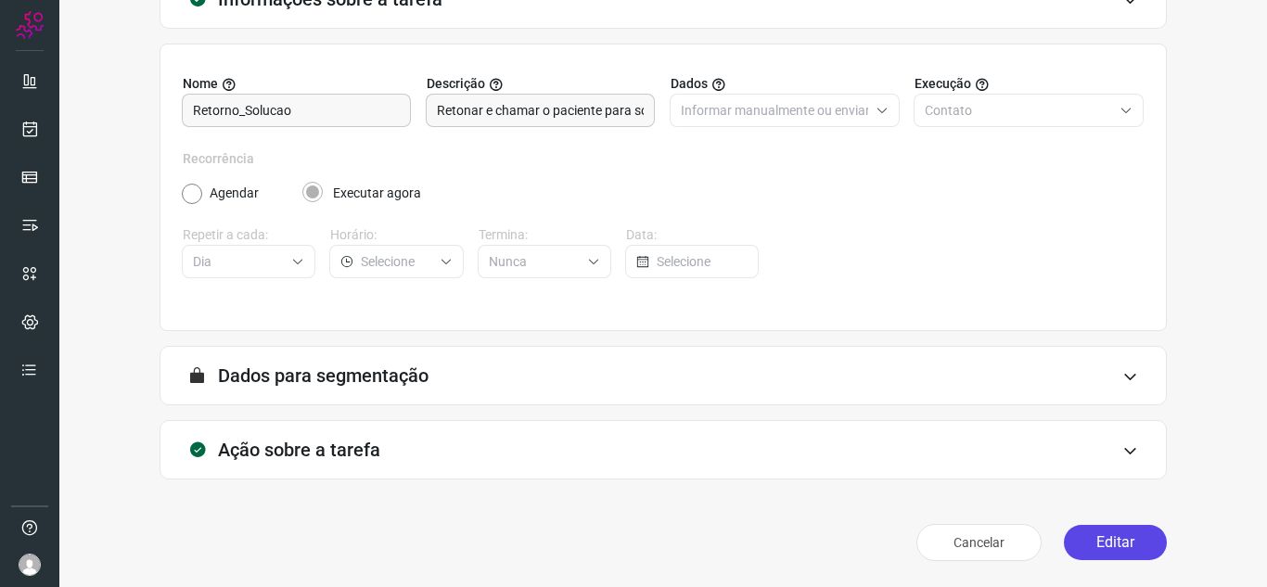
click at [1130, 541] on button "Editar" at bounding box center [1115, 542] width 103 height 35
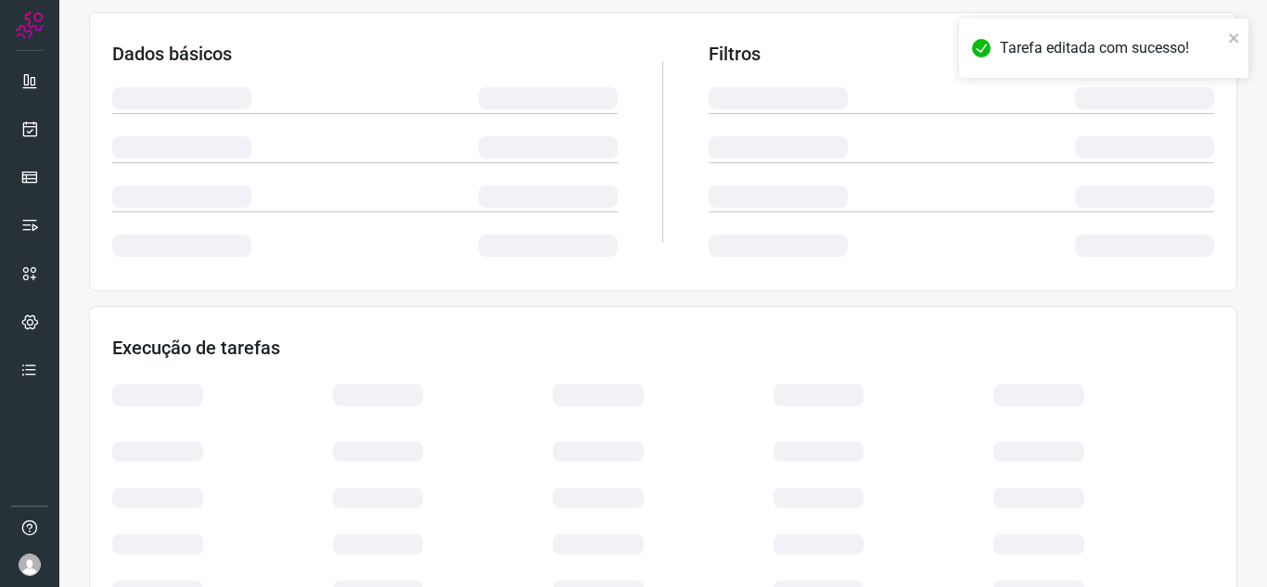
scroll to position [404, 0]
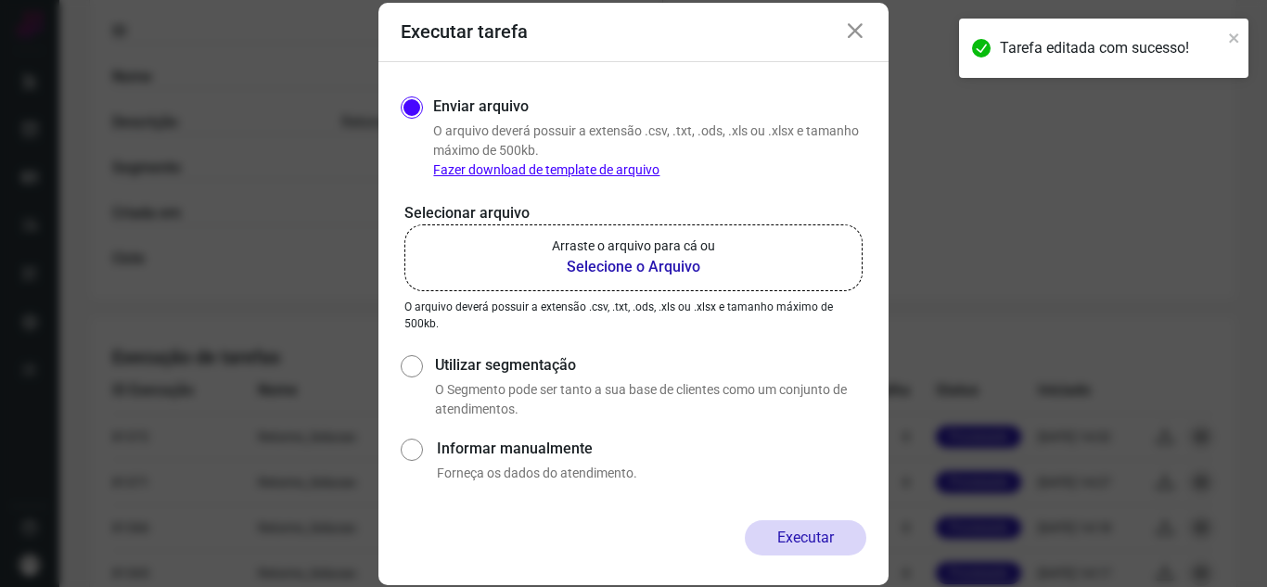
click at [638, 261] on b "Selecione o Arquivo" at bounding box center [633, 267] width 163 height 22
click at [0, 0] on input "Arraste o arquivo para cá ou Selecione o Arquivo" at bounding box center [0, 0] width 0 height 0
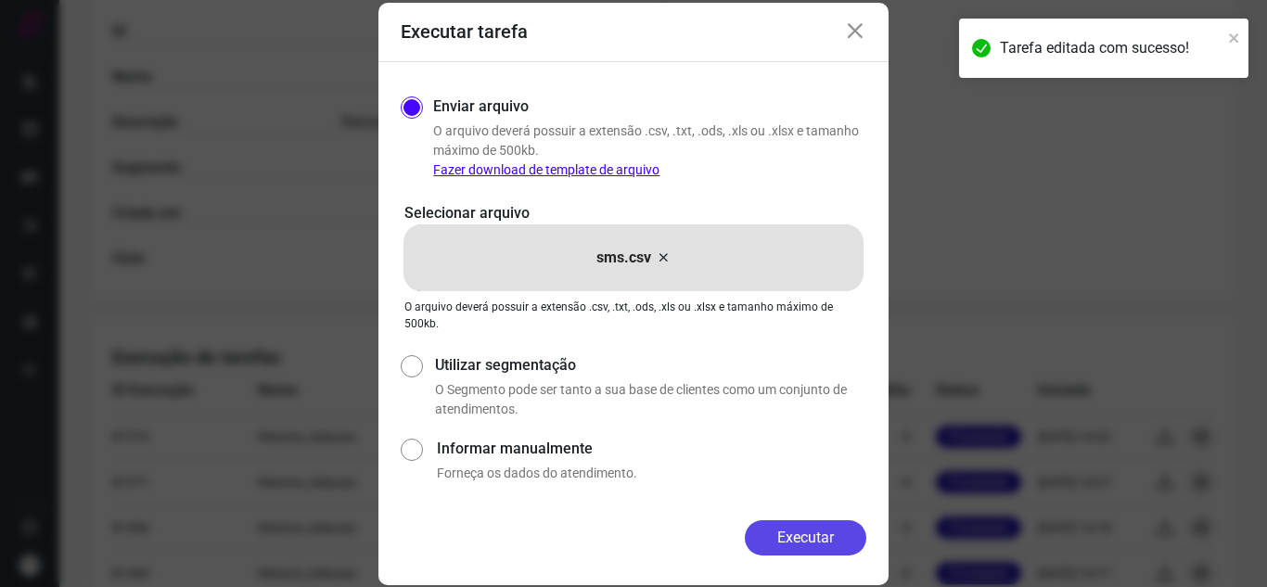
click at [812, 534] on button "Executar" at bounding box center [806, 537] width 122 height 35
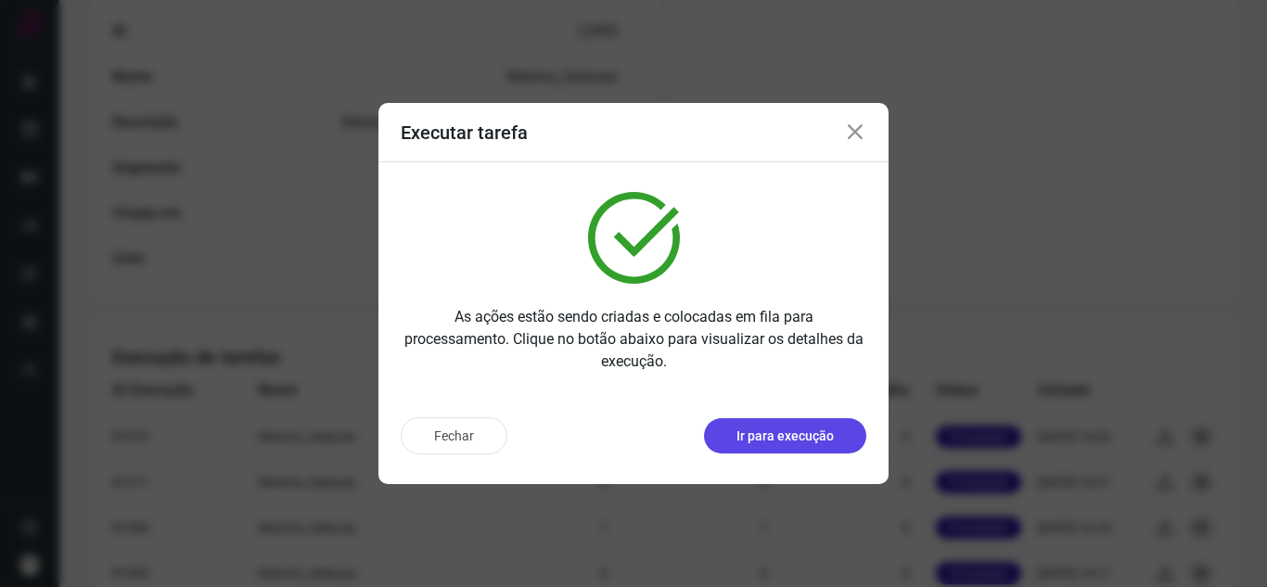
click at [834, 437] on button "Ir para execução" at bounding box center [785, 435] width 162 height 35
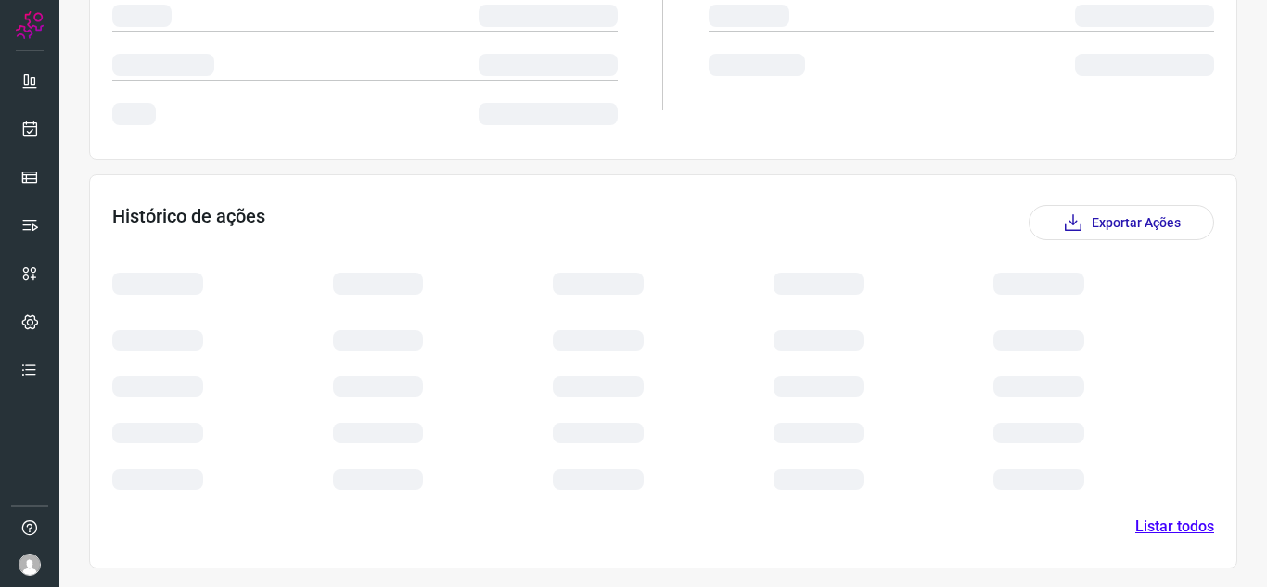
scroll to position [225, 0]
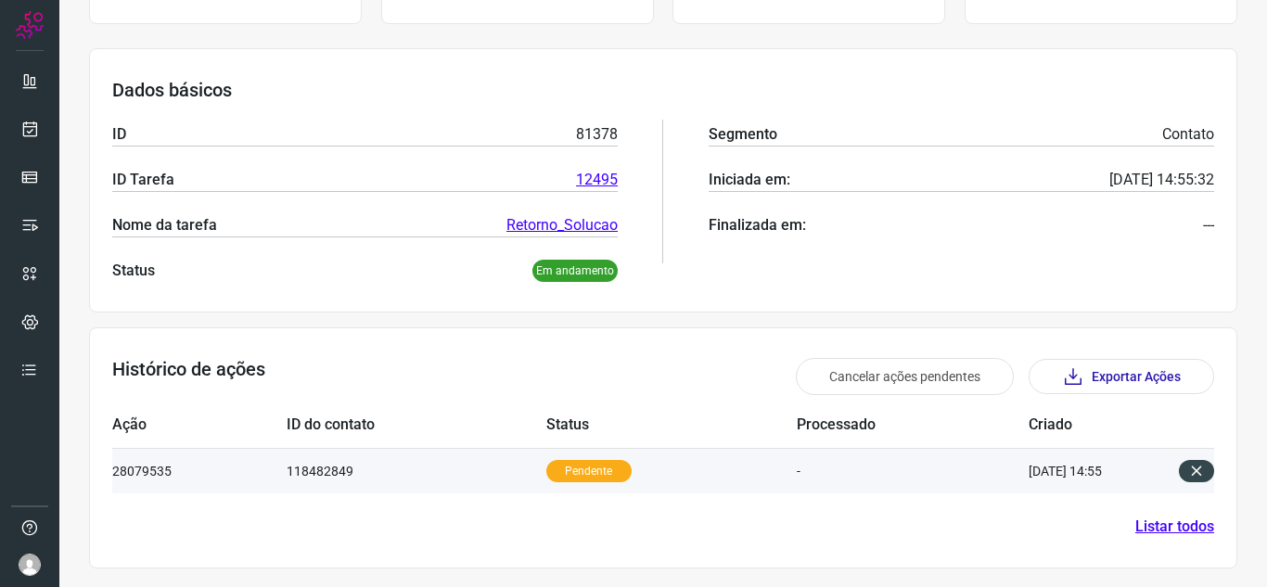
click at [571, 464] on p "Pendente" at bounding box center [588, 471] width 85 height 22
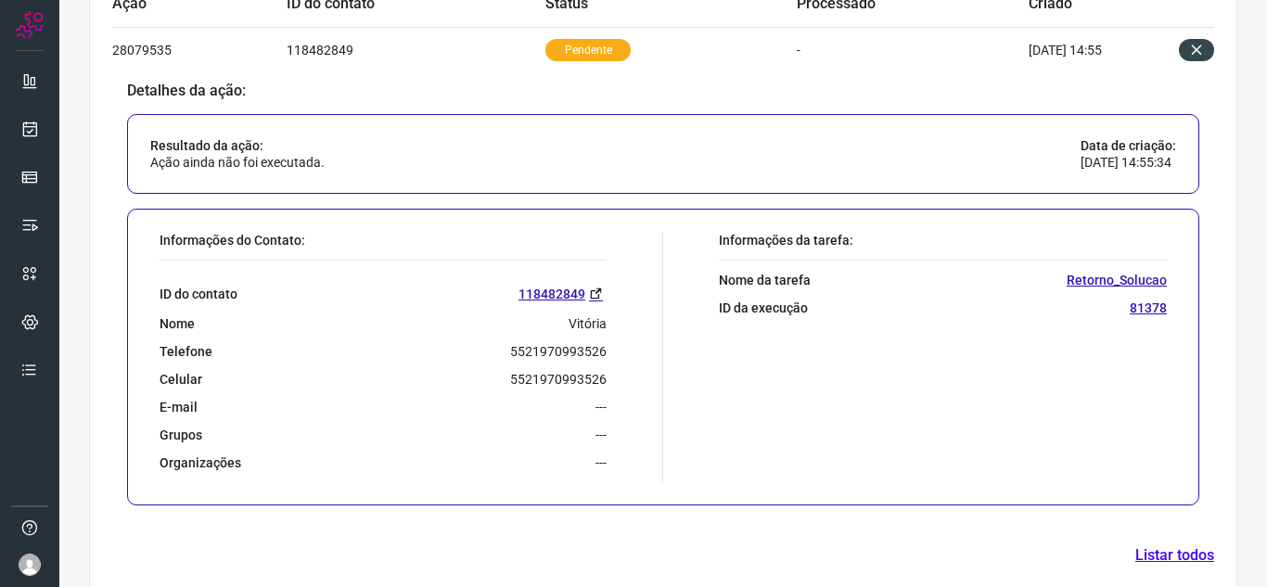
scroll to position [675, 0]
